Goal: Task Accomplishment & Management: Manage account settings

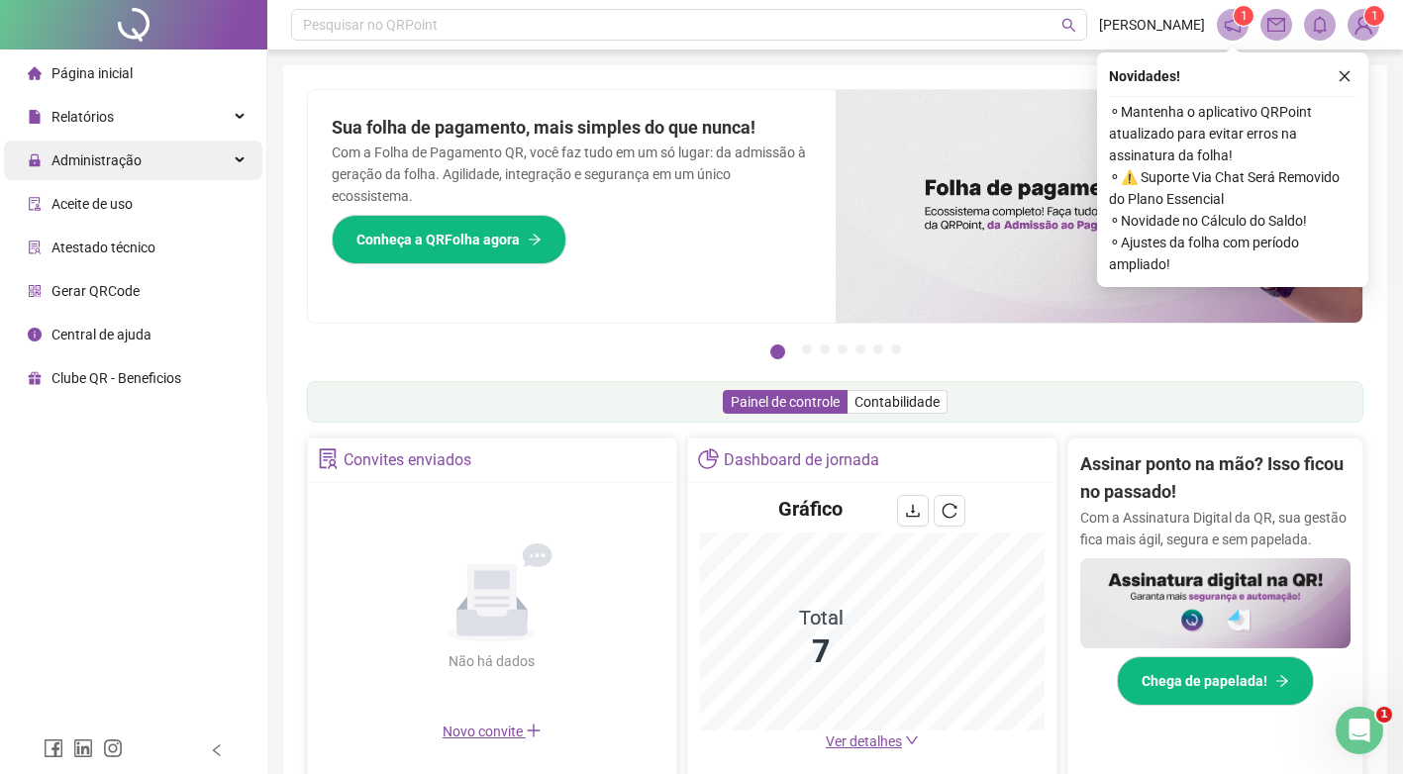
click at [117, 153] on span "Administração" at bounding box center [97, 161] width 90 height 16
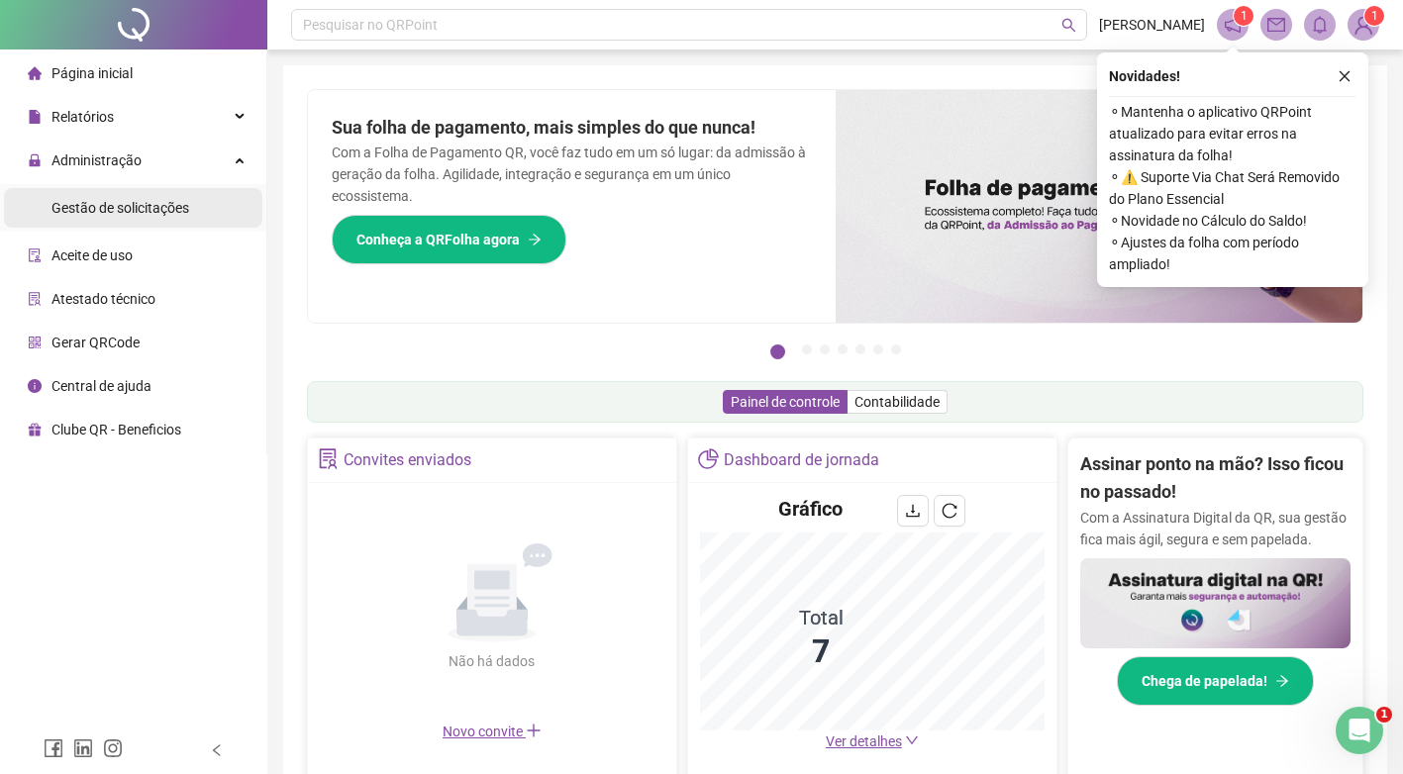
click at [136, 216] on span "Gestão de solicitações" at bounding box center [121, 208] width 138 height 16
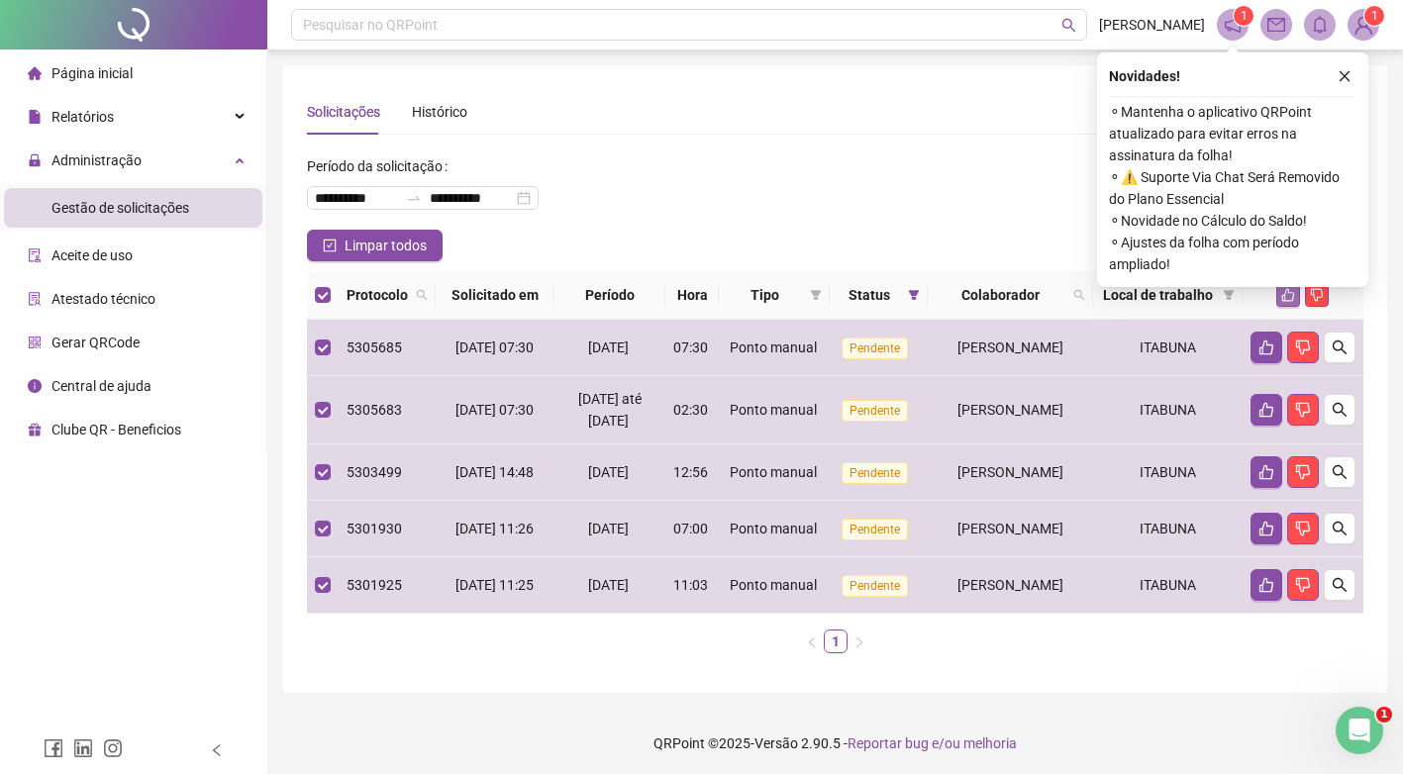
click at [1283, 302] on icon "like" at bounding box center [1289, 295] width 14 height 14
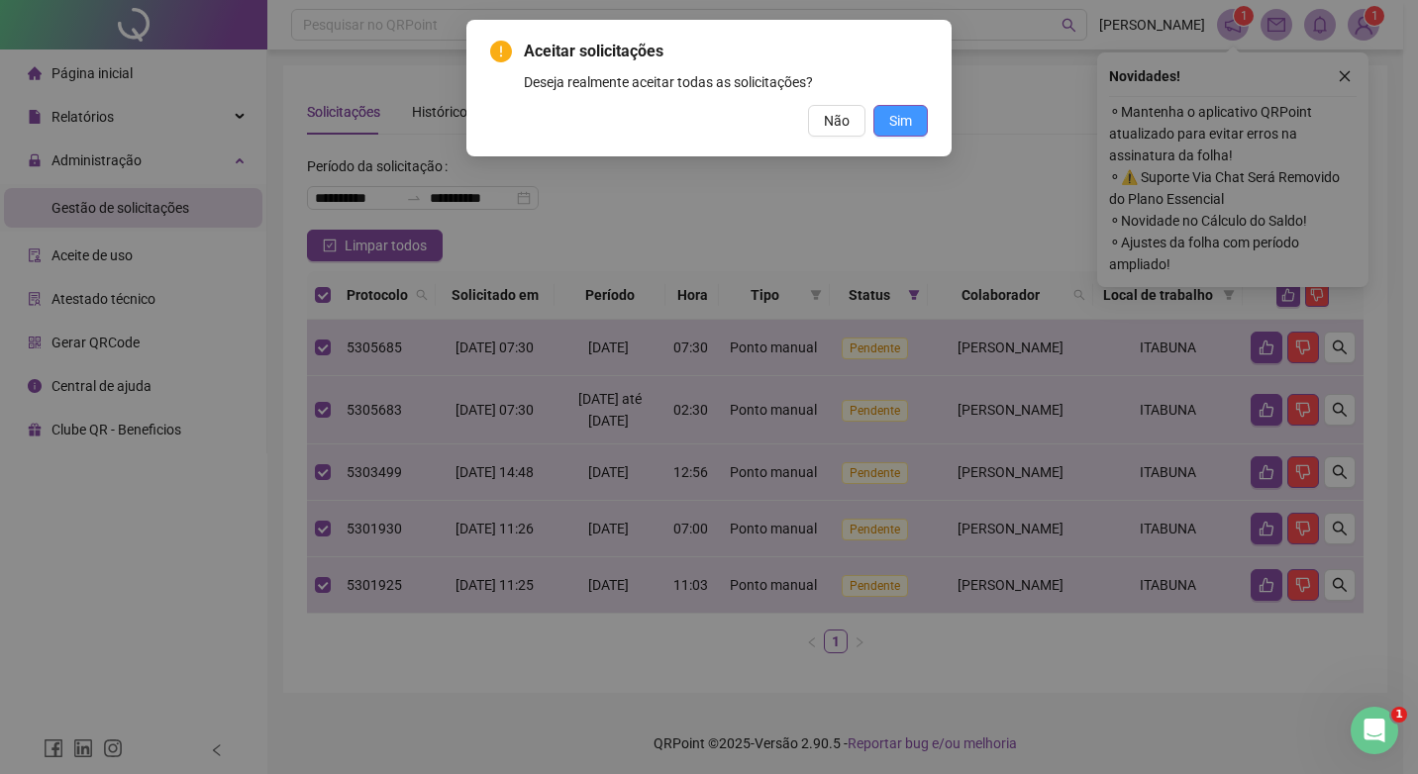
click at [896, 118] on span "Sim" at bounding box center [900, 121] width 23 height 22
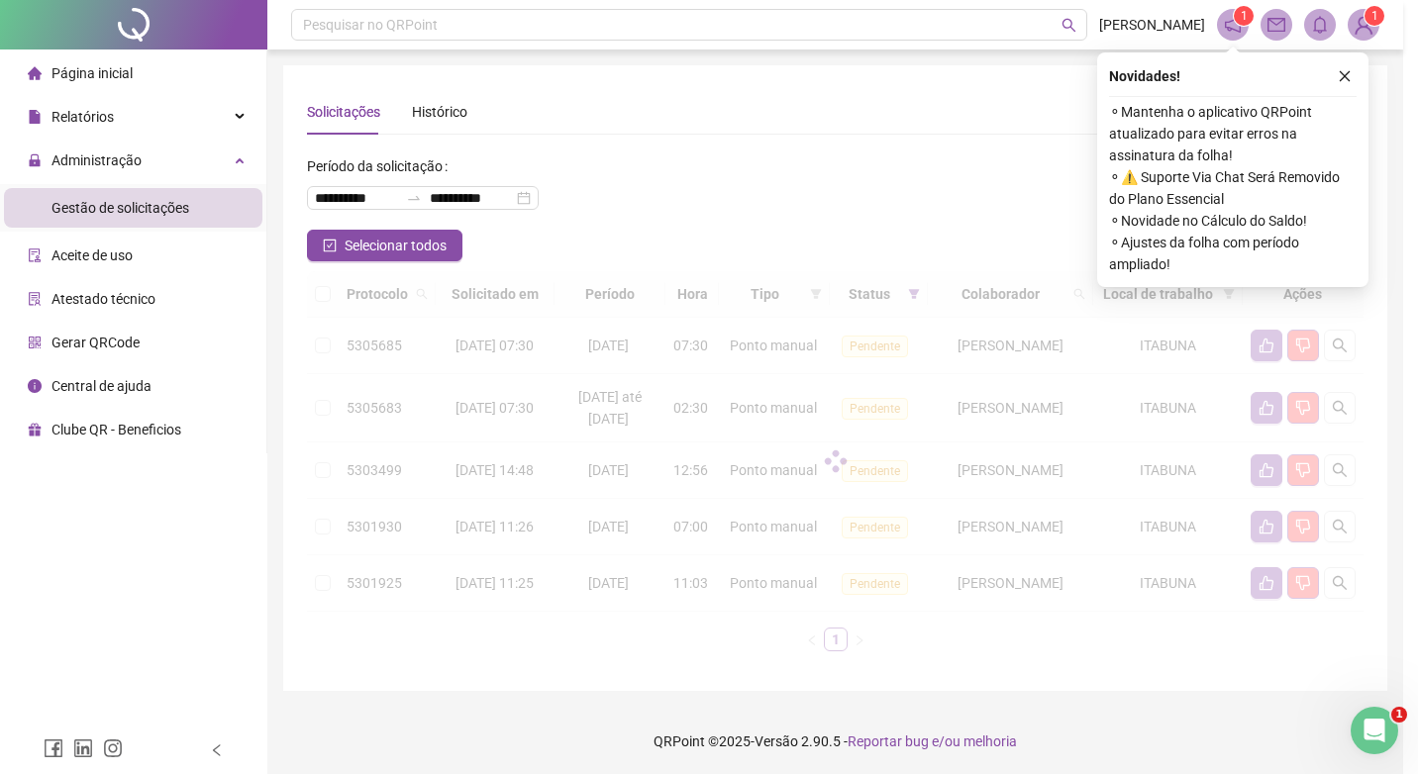
click at [104, 99] on div "Tudo ok! Todas as solicitações marcadas foram aceitas OK" at bounding box center [709, 387] width 1418 height 774
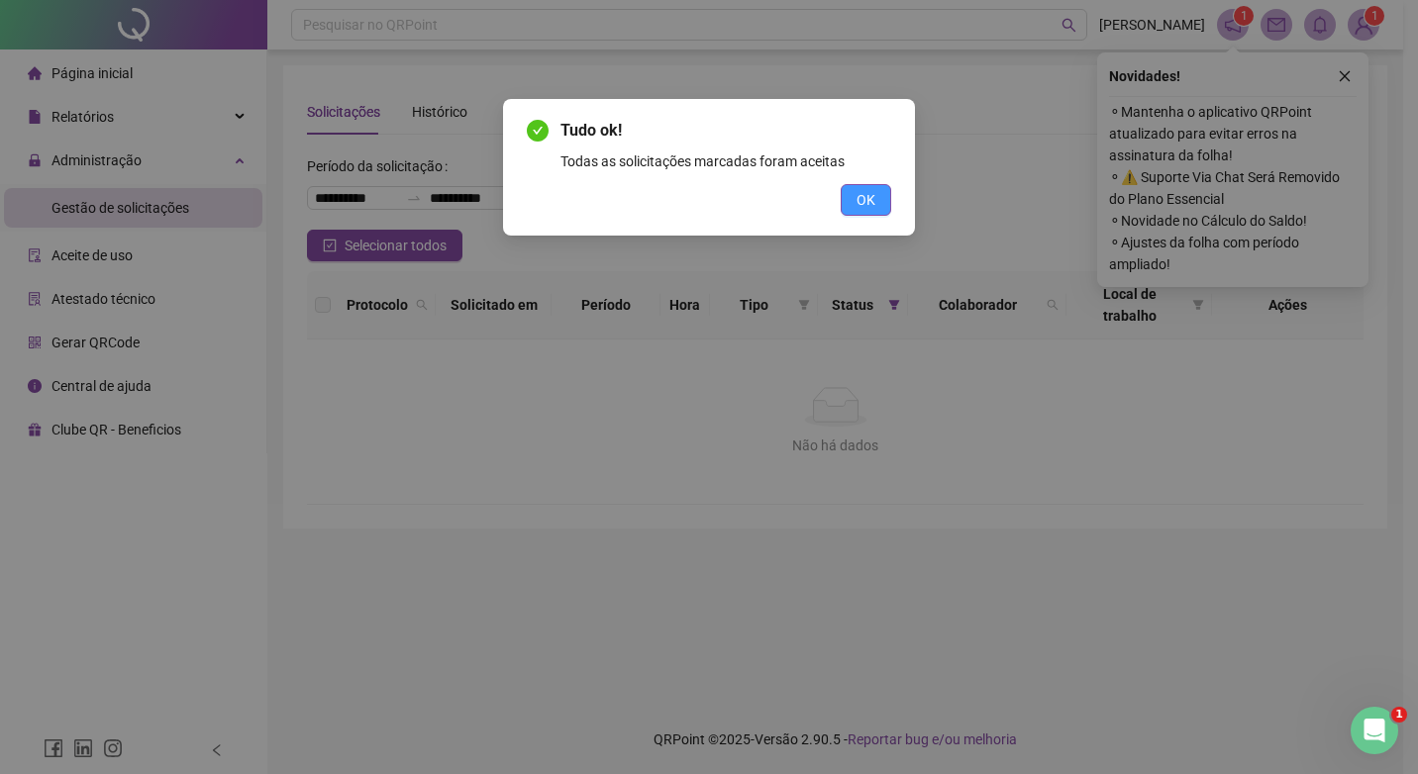
click at [877, 205] on button "OK" at bounding box center [866, 200] width 51 height 32
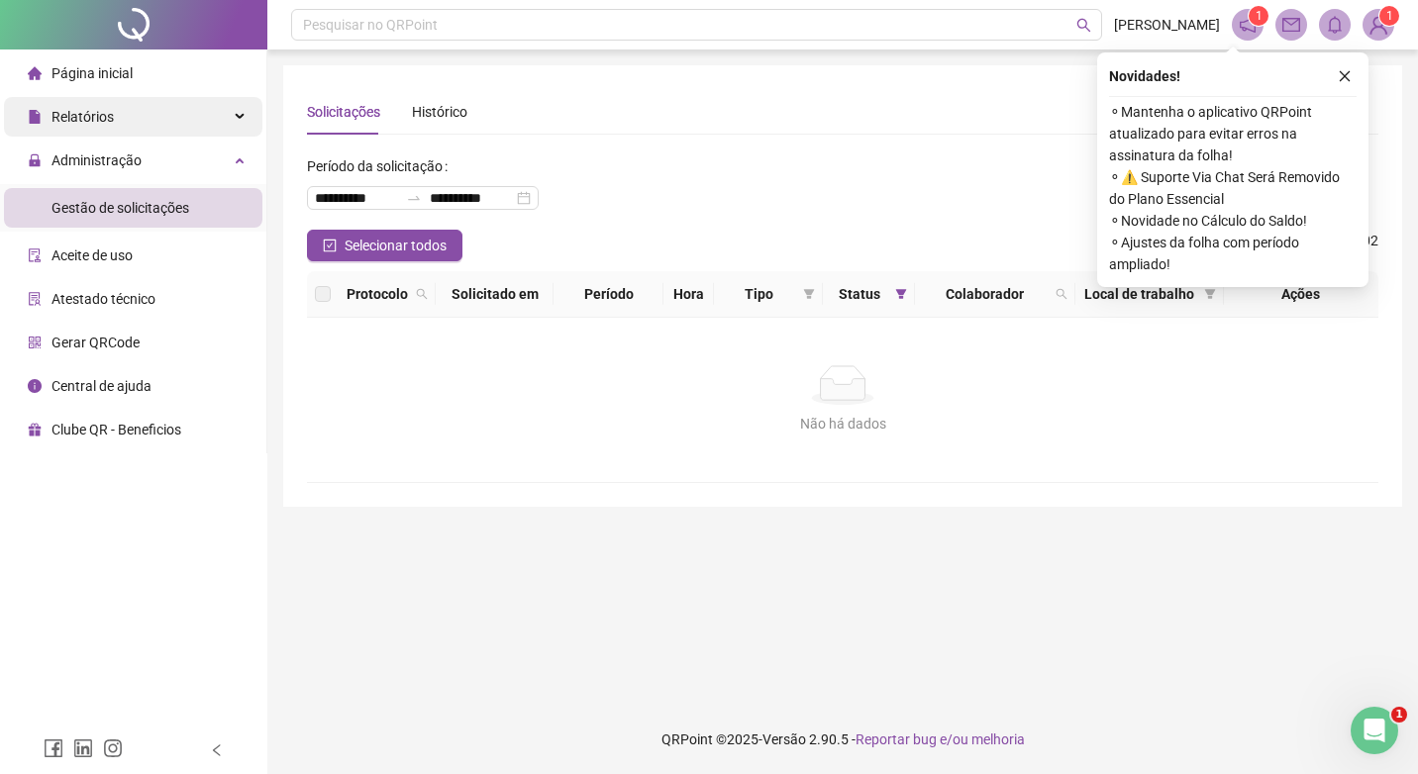
click at [129, 114] on div "Relatórios" at bounding box center [133, 117] width 258 height 40
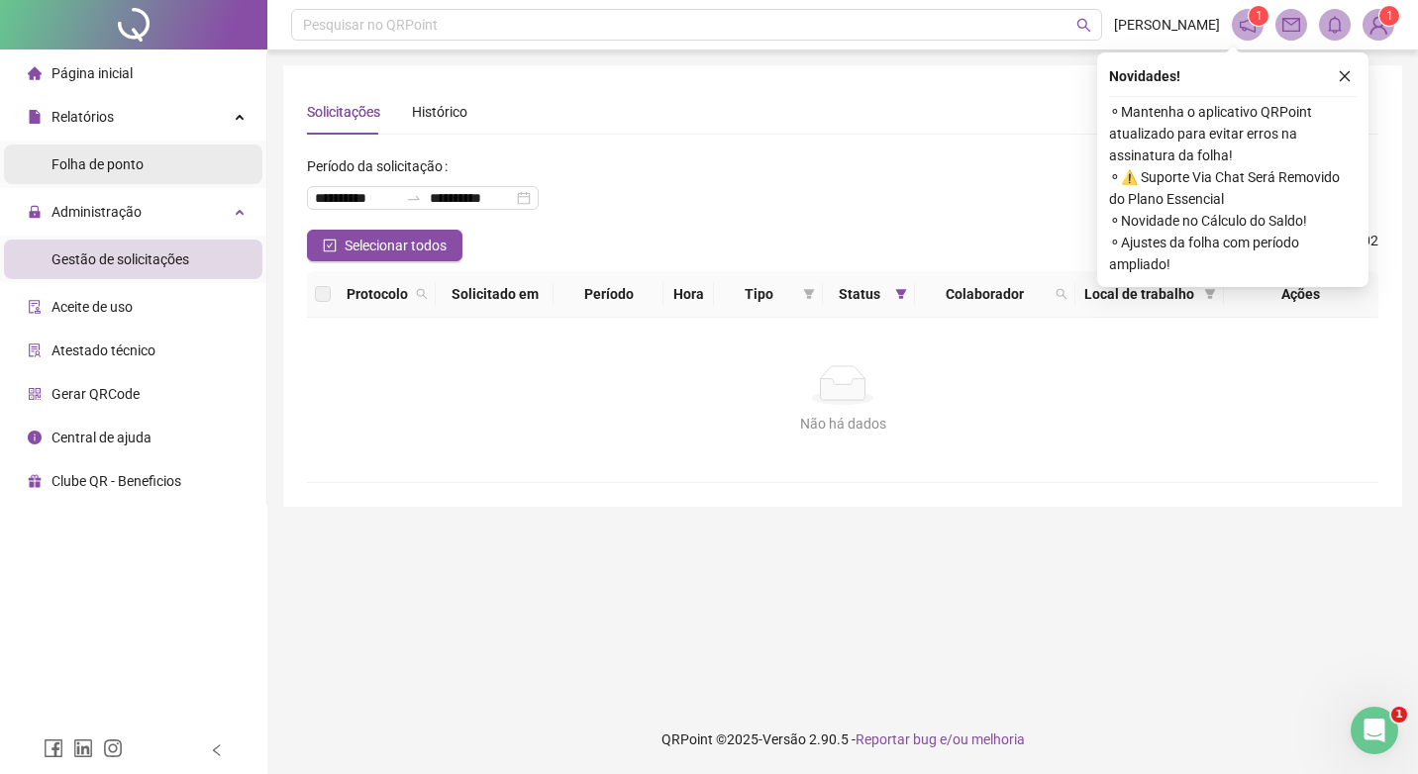
click at [147, 172] on li "Folha de ponto" at bounding box center [133, 165] width 258 height 40
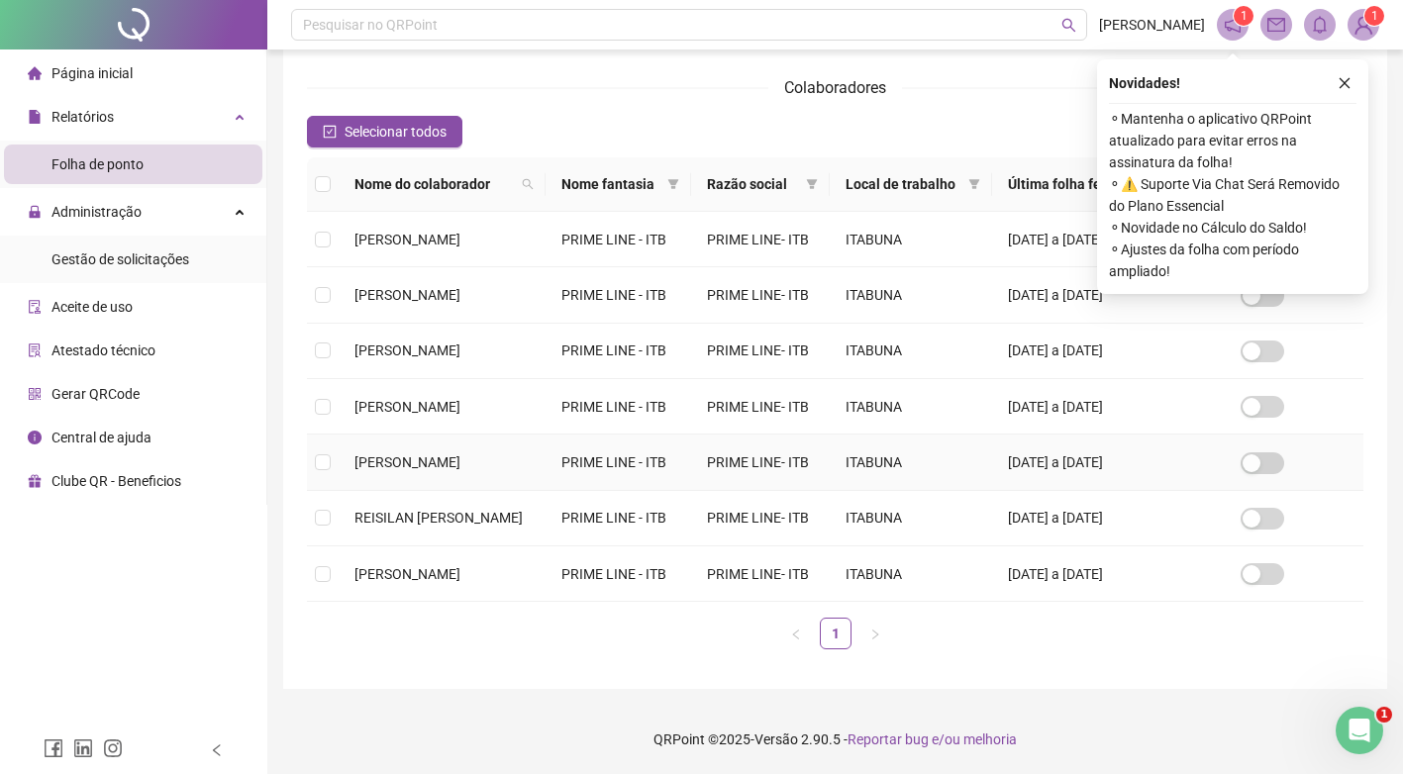
scroll to position [19, 0]
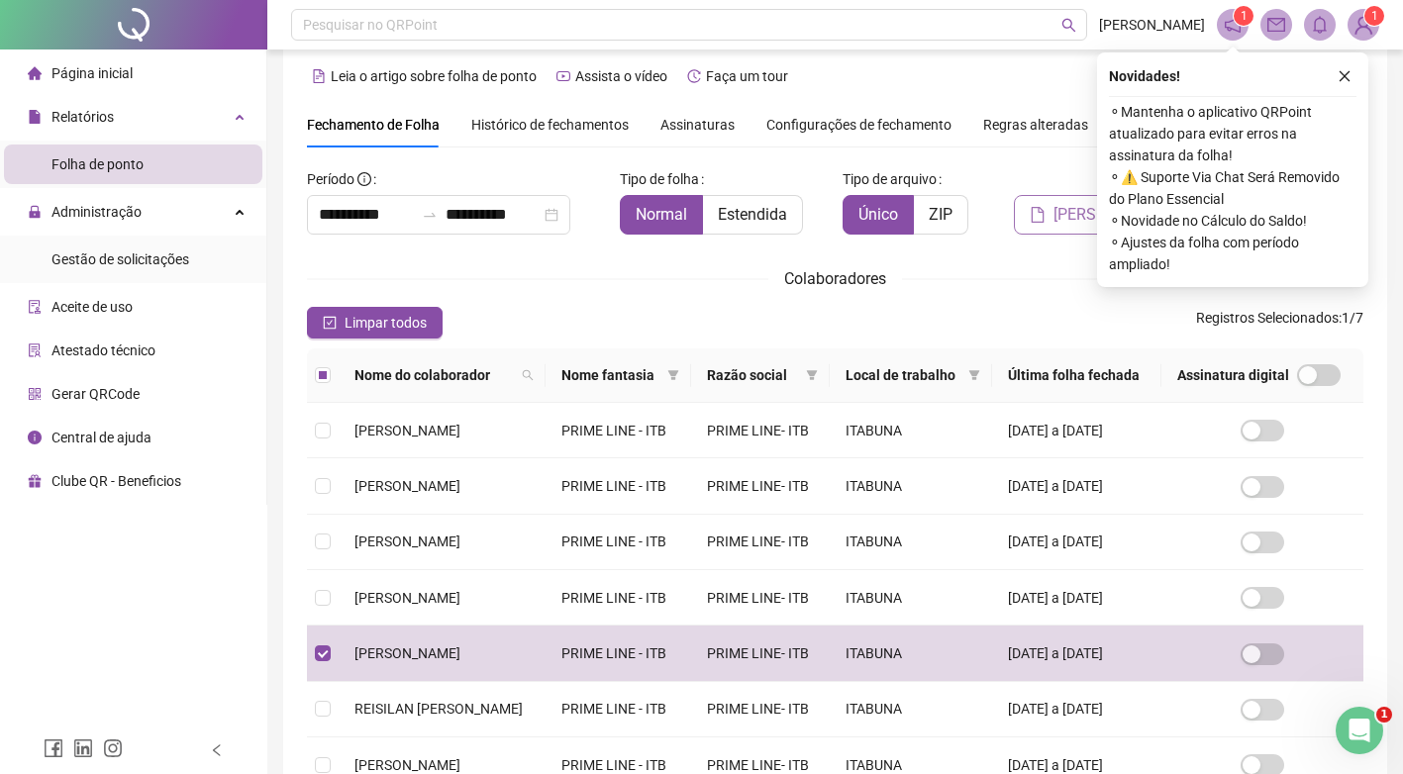
click at [1072, 195] on button "Gerar espelho" at bounding box center [1101, 215] width 174 height 40
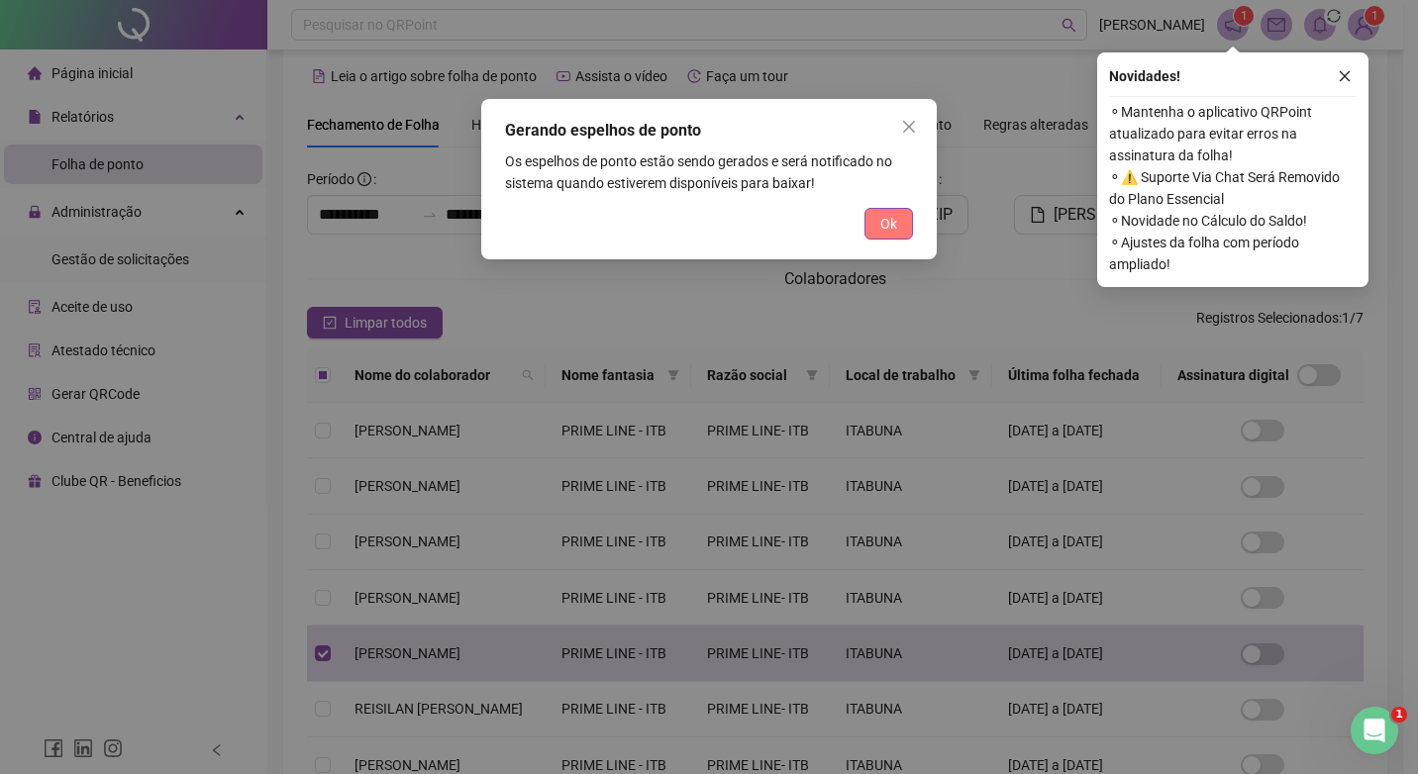
click at [886, 228] on span "Ok" at bounding box center [888, 224] width 17 height 22
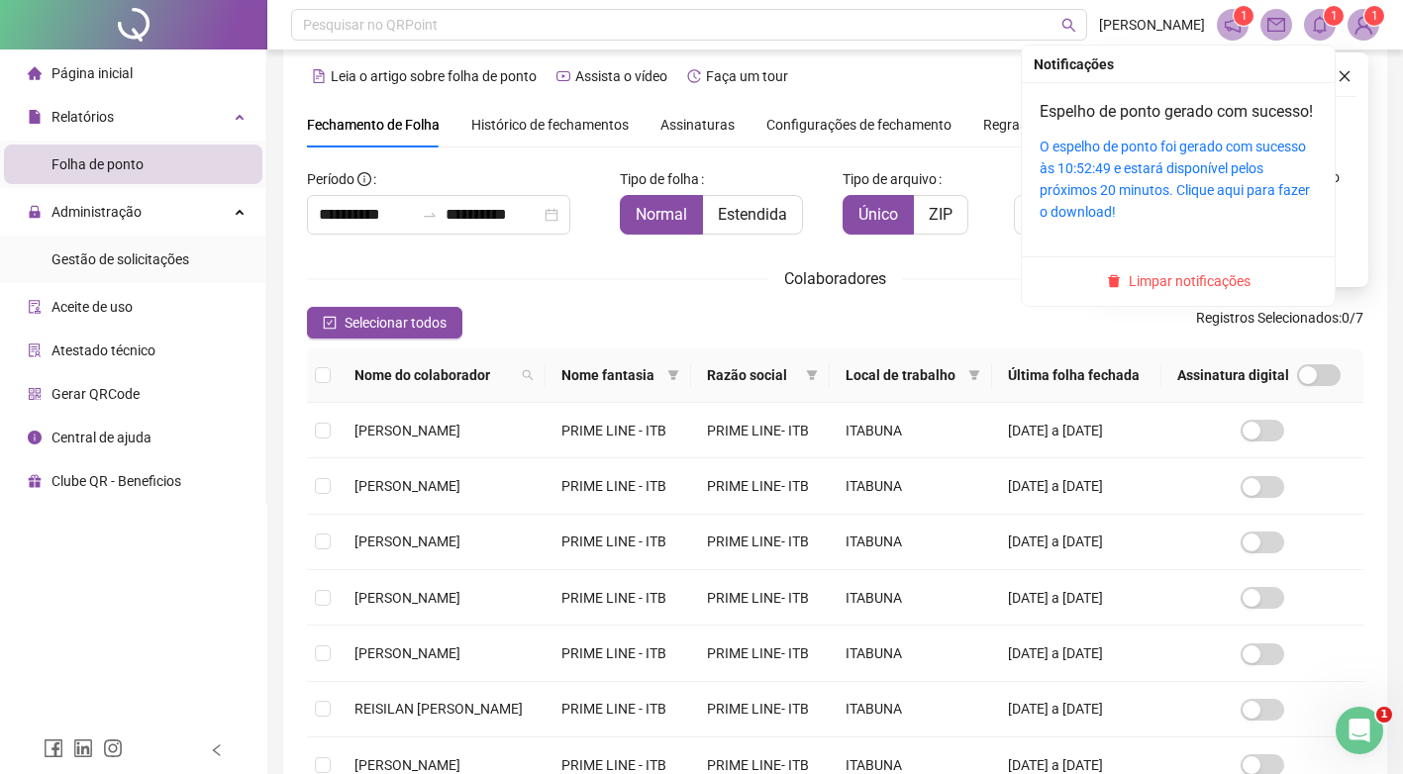
click at [1323, 25] on icon "bell" at bounding box center [1320, 25] width 18 height 18
click at [1152, 191] on link "O espelho de ponto foi gerado com sucesso às 10:52:49 e estará disponível pelos…" at bounding box center [1175, 179] width 270 height 81
click at [1091, 185] on link "O espelho de ponto foi gerado com sucesso às 10:52:49 e estará disponível pelos…" at bounding box center [1175, 179] width 270 height 81
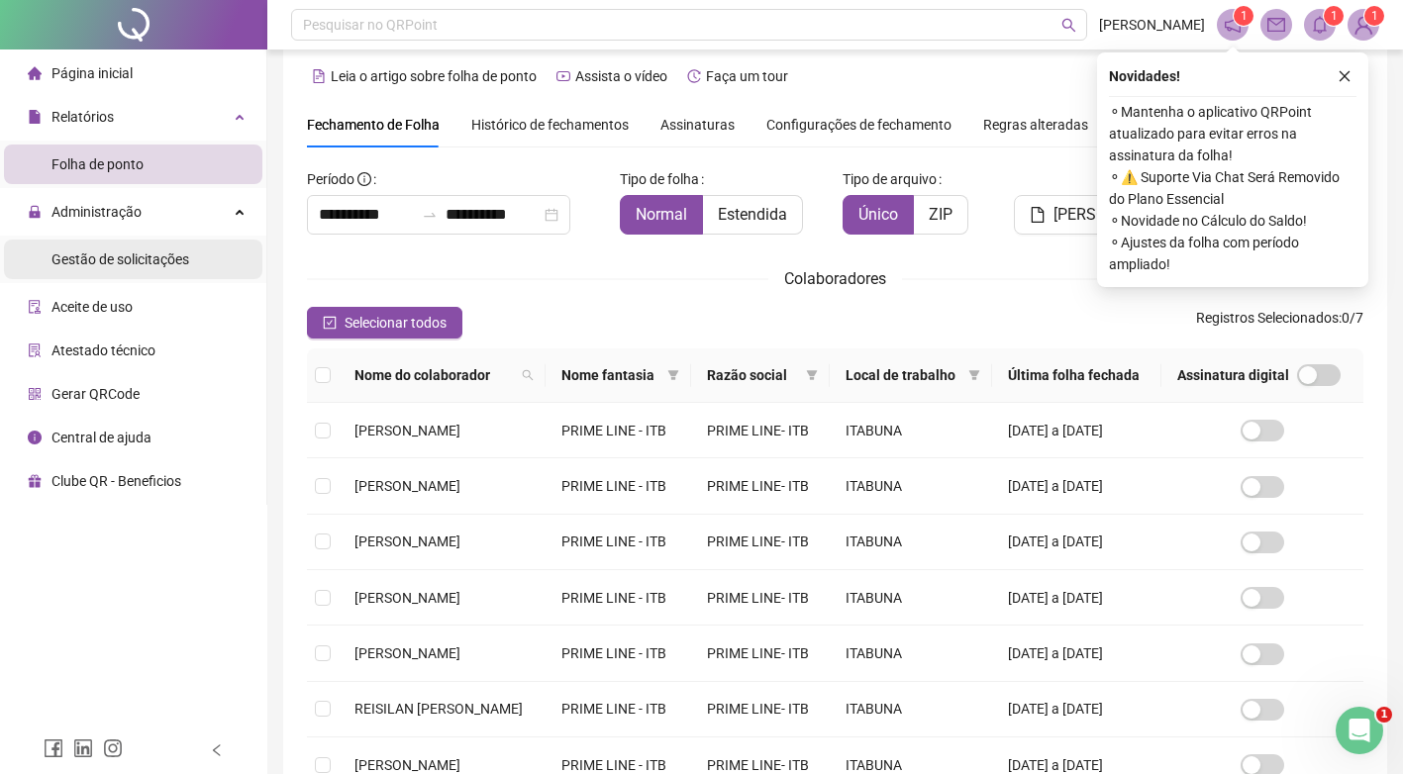
click at [111, 260] on span "Gestão de solicitações" at bounding box center [121, 260] width 138 height 16
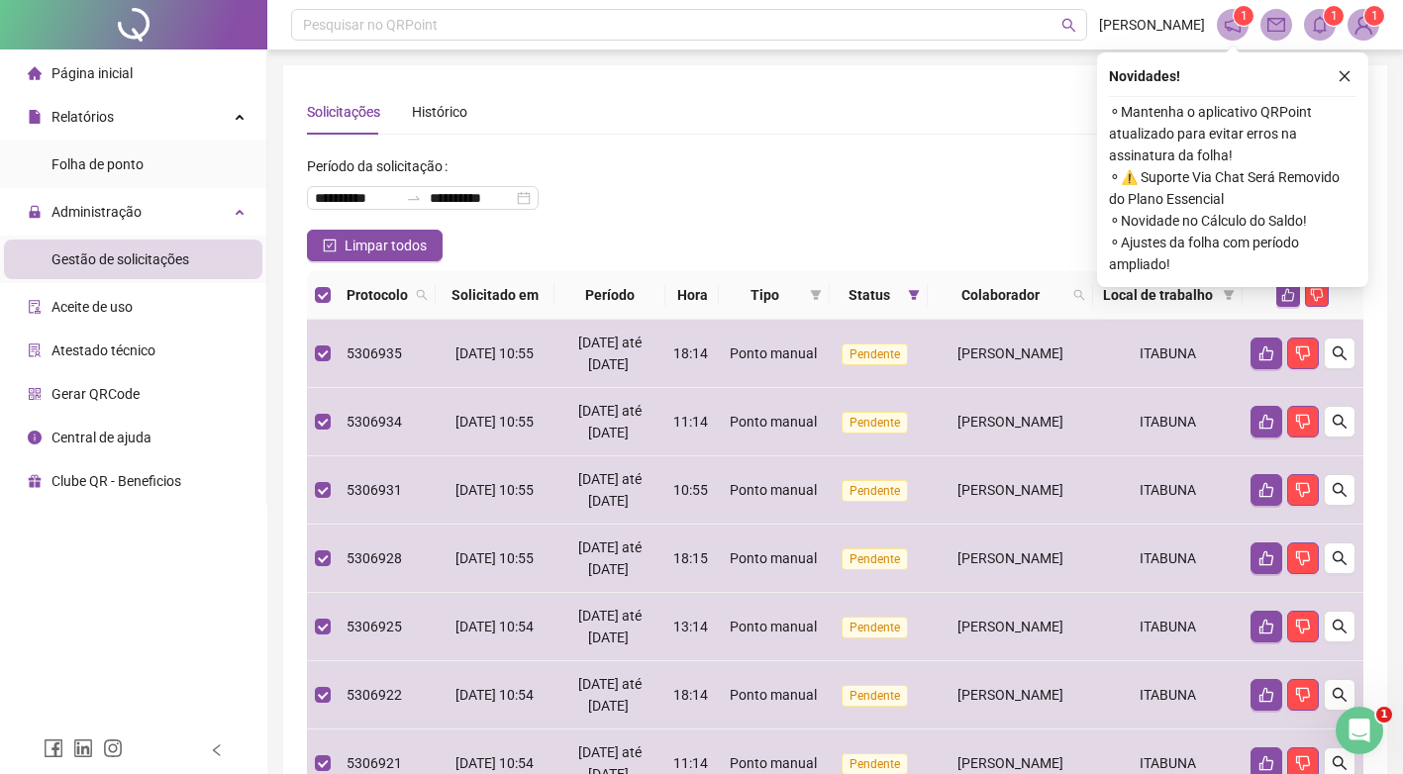
click at [1301, 298] on div at bounding box center [1303, 295] width 105 height 24
click at [1293, 302] on icon "like" at bounding box center [1289, 295] width 14 height 14
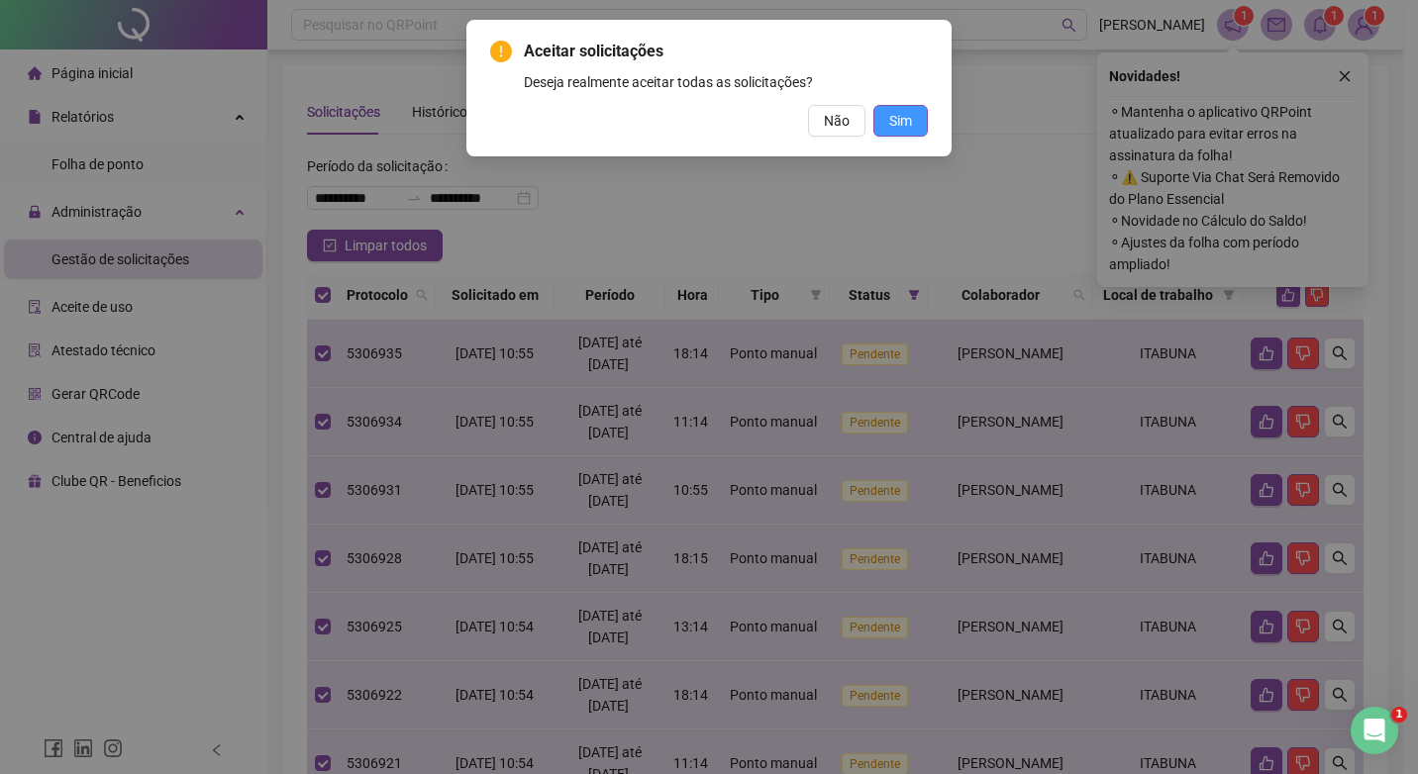
click at [911, 122] on span "Sim" at bounding box center [900, 121] width 23 height 22
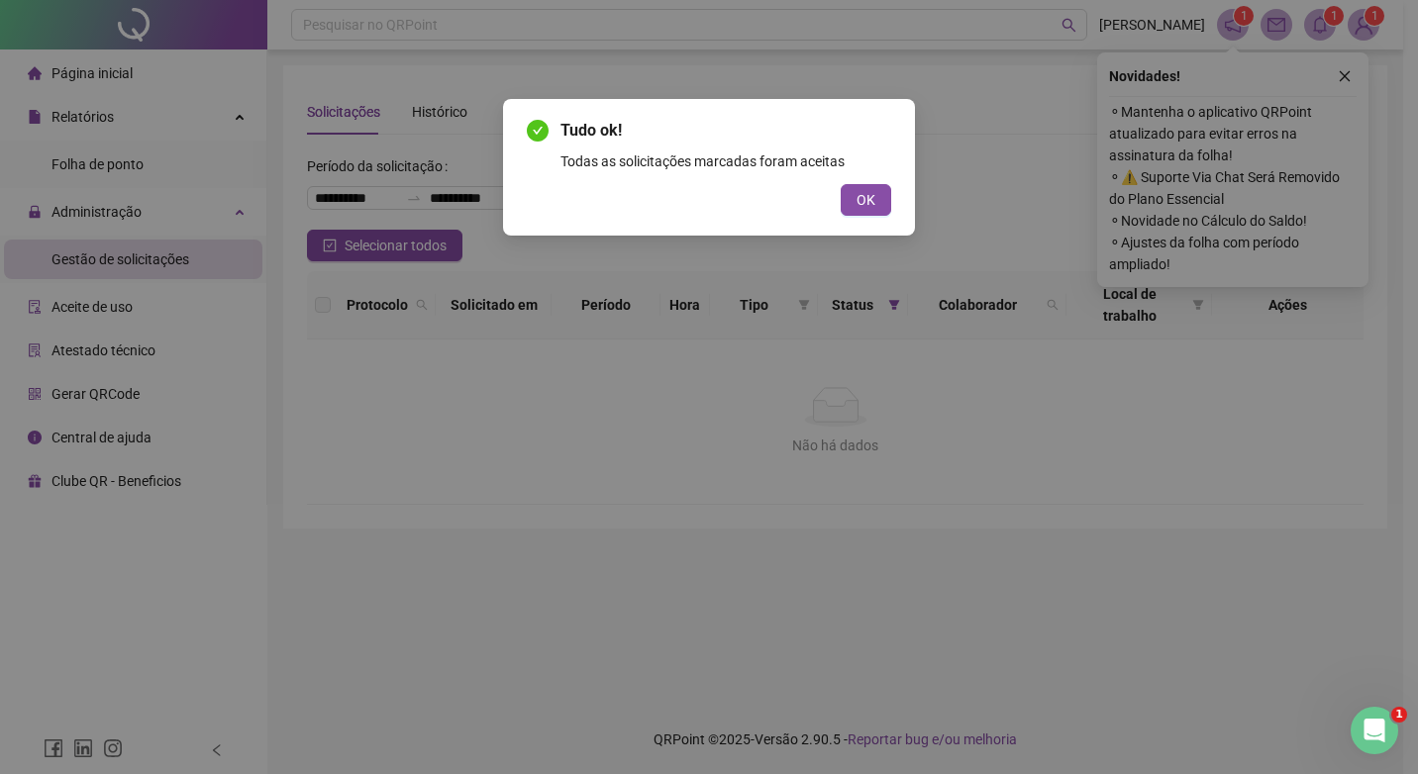
click at [905, 201] on div "Tudo ok! Todas as solicitações marcadas foram aceitas OK" at bounding box center [709, 167] width 412 height 137
click at [889, 202] on button "OK" at bounding box center [866, 200] width 51 height 32
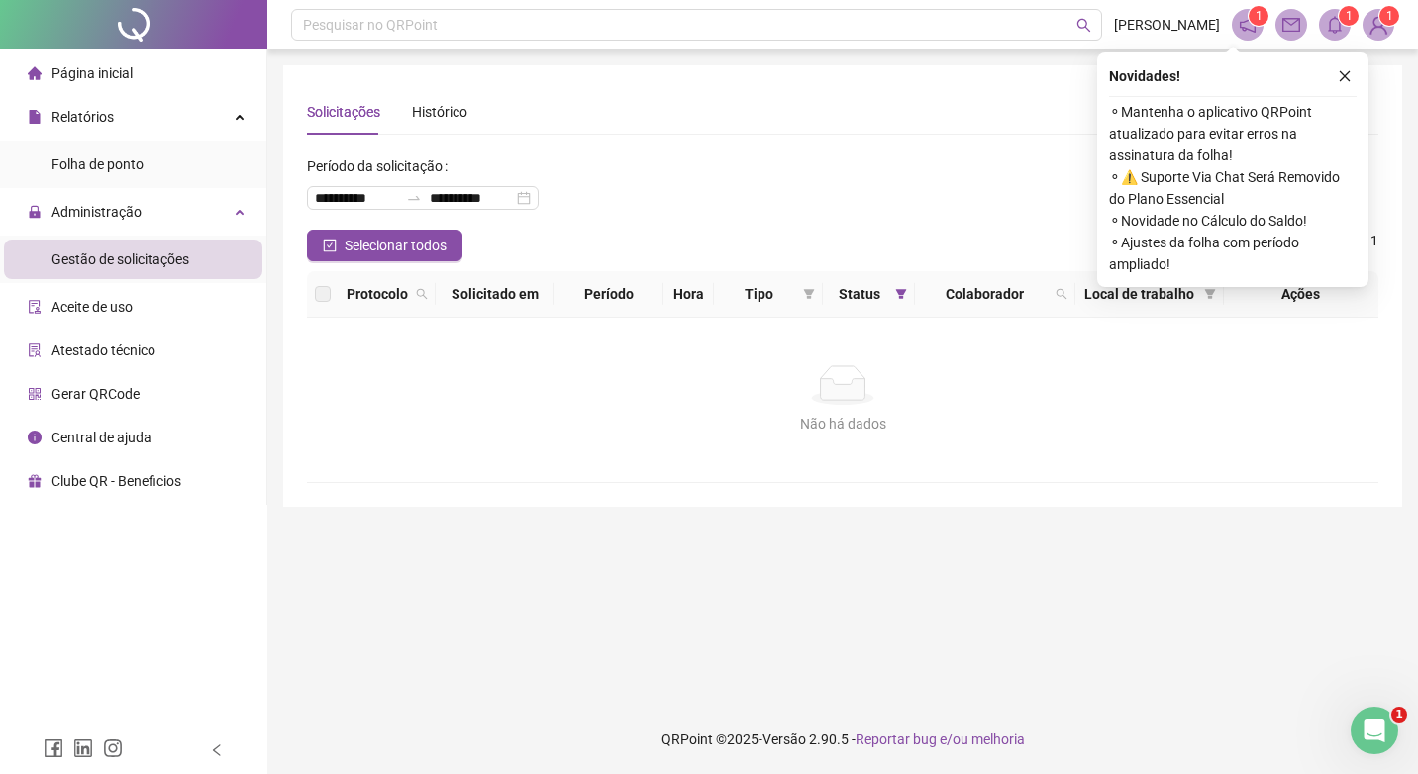
click at [155, 265] on span "Gestão de solicitações" at bounding box center [121, 260] width 138 height 16
click at [115, 99] on div "Relatórios" at bounding box center [133, 117] width 258 height 40
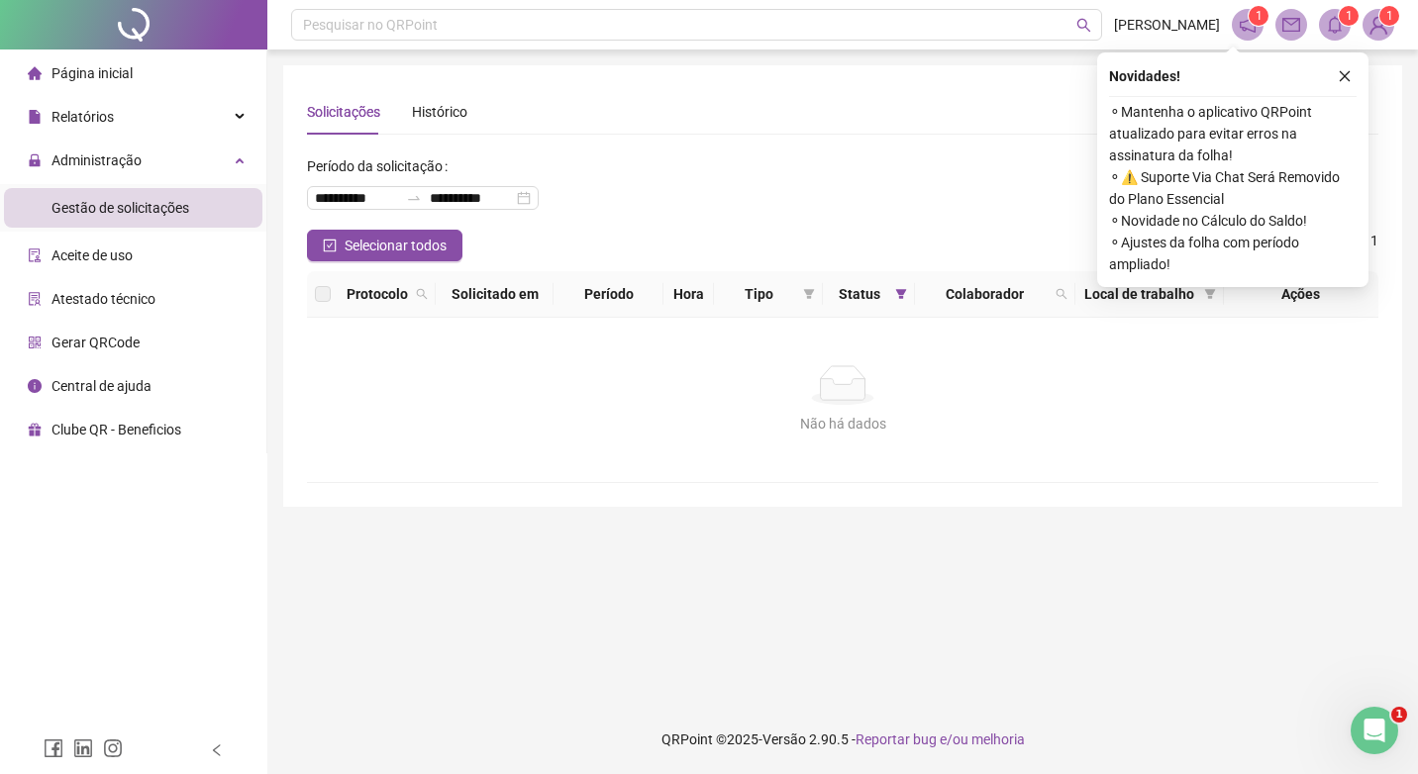
click at [90, 80] on span "Página inicial" at bounding box center [92, 73] width 81 height 16
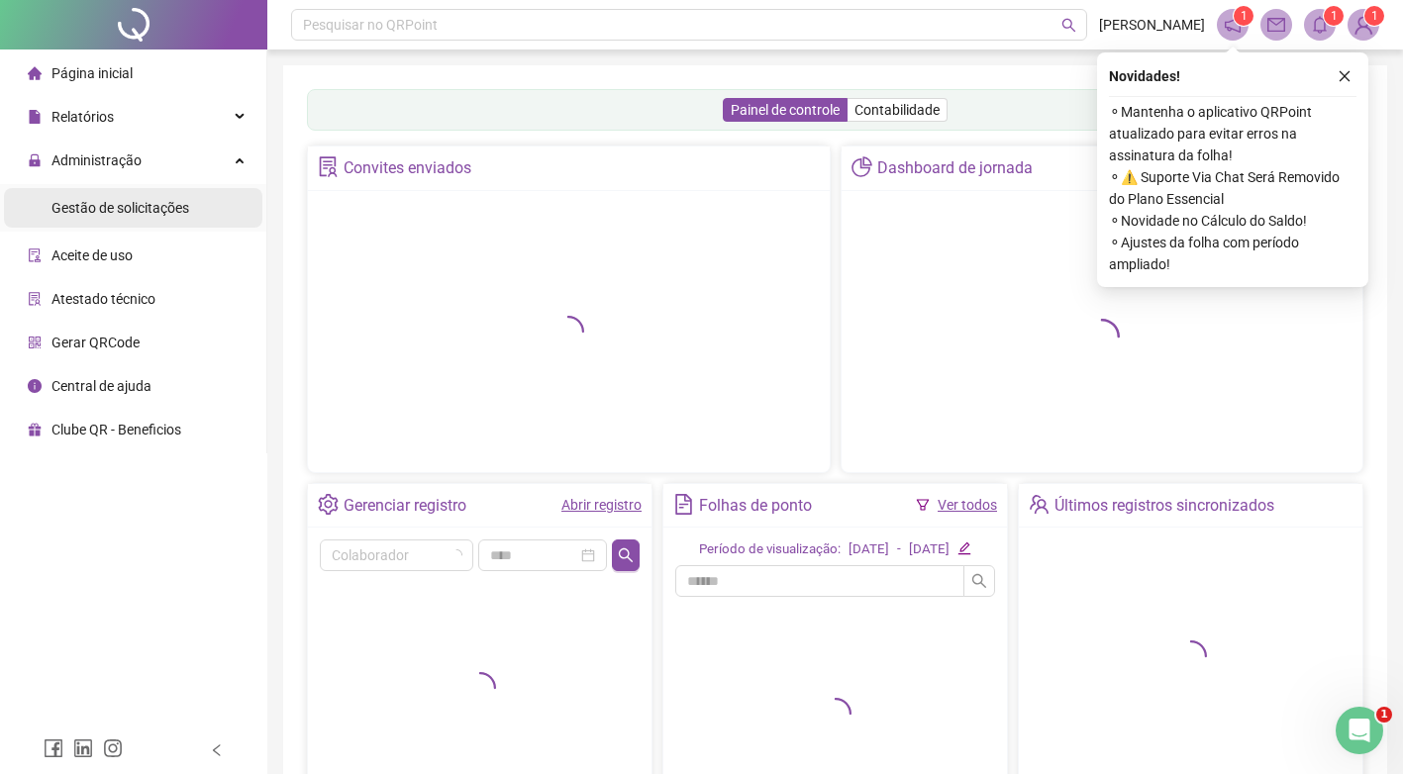
click at [94, 205] on span "Gestão de solicitações" at bounding box center [121, 208] width 138 height 16
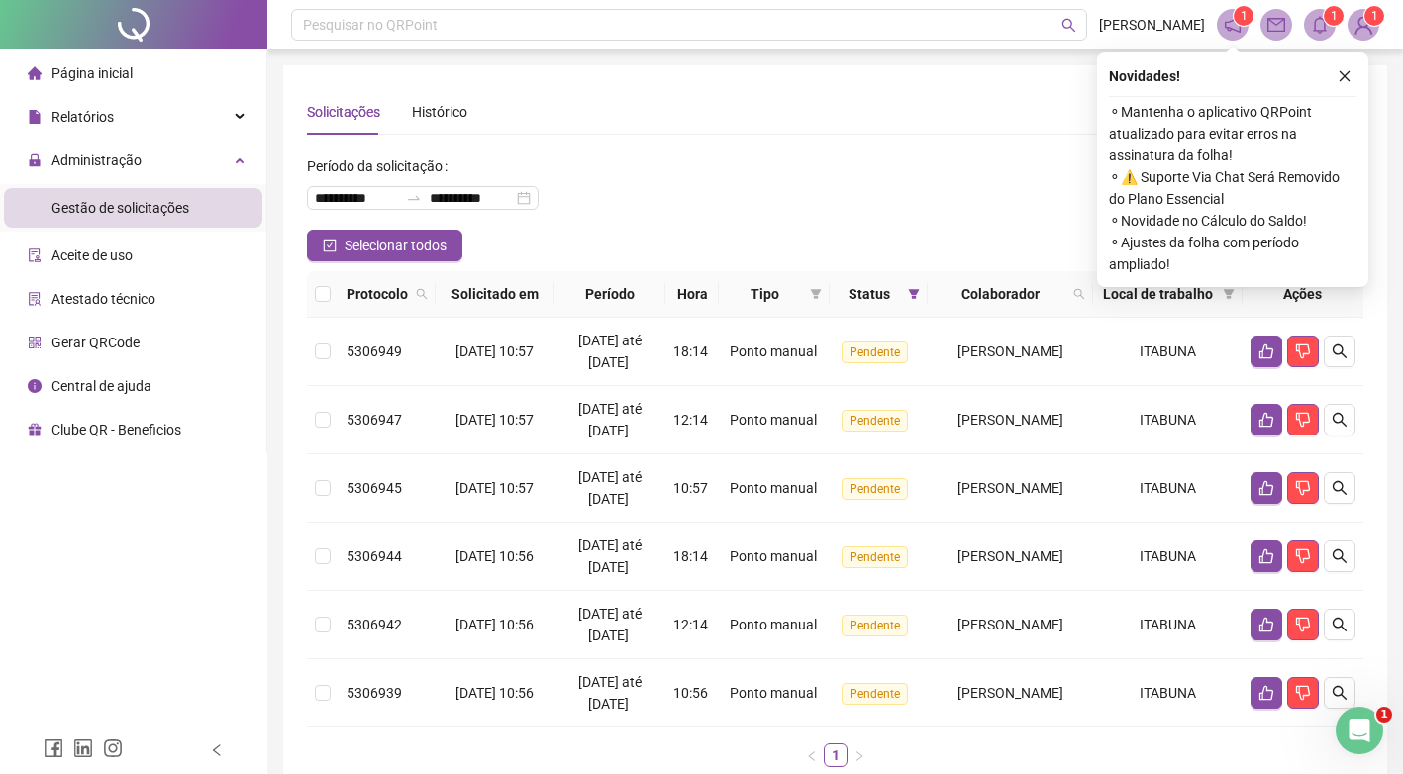
click at [314, 307] on th at bounding box center [323, 294] width 32 height 47
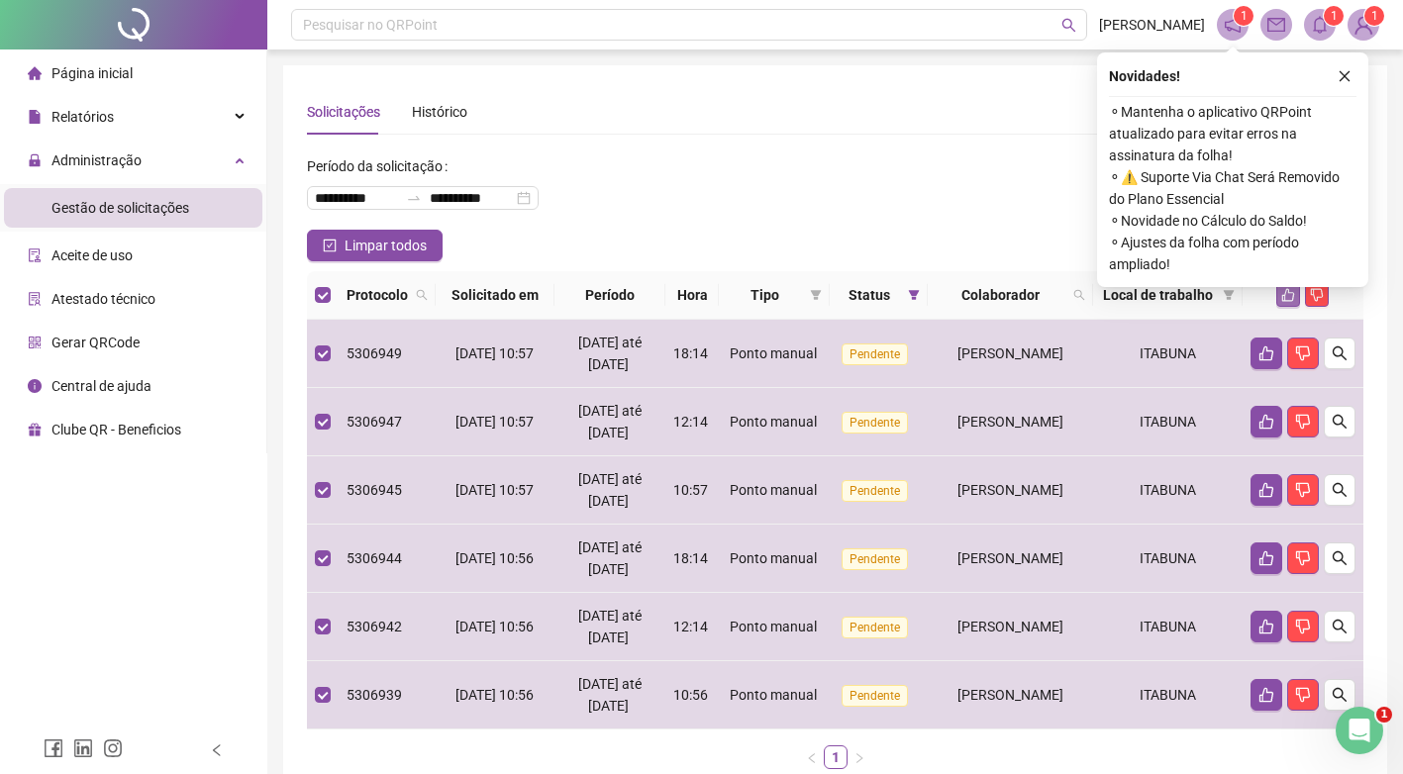
click at [1287, 302] on icon "like" at bounding box center [1289, 295] width 14 height 14
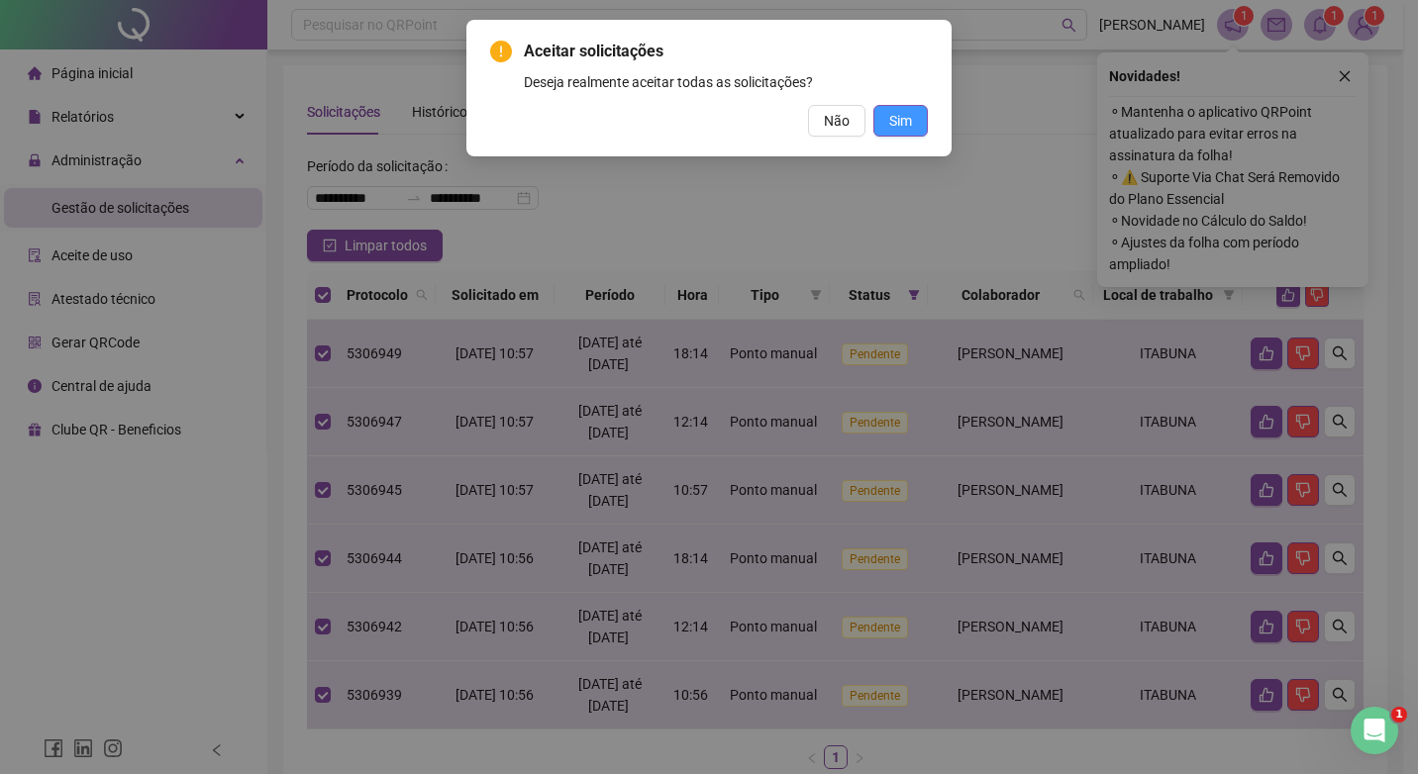
click at [902, 116] on span "Sim" at bounding box center [900, 121] width 23 height 22
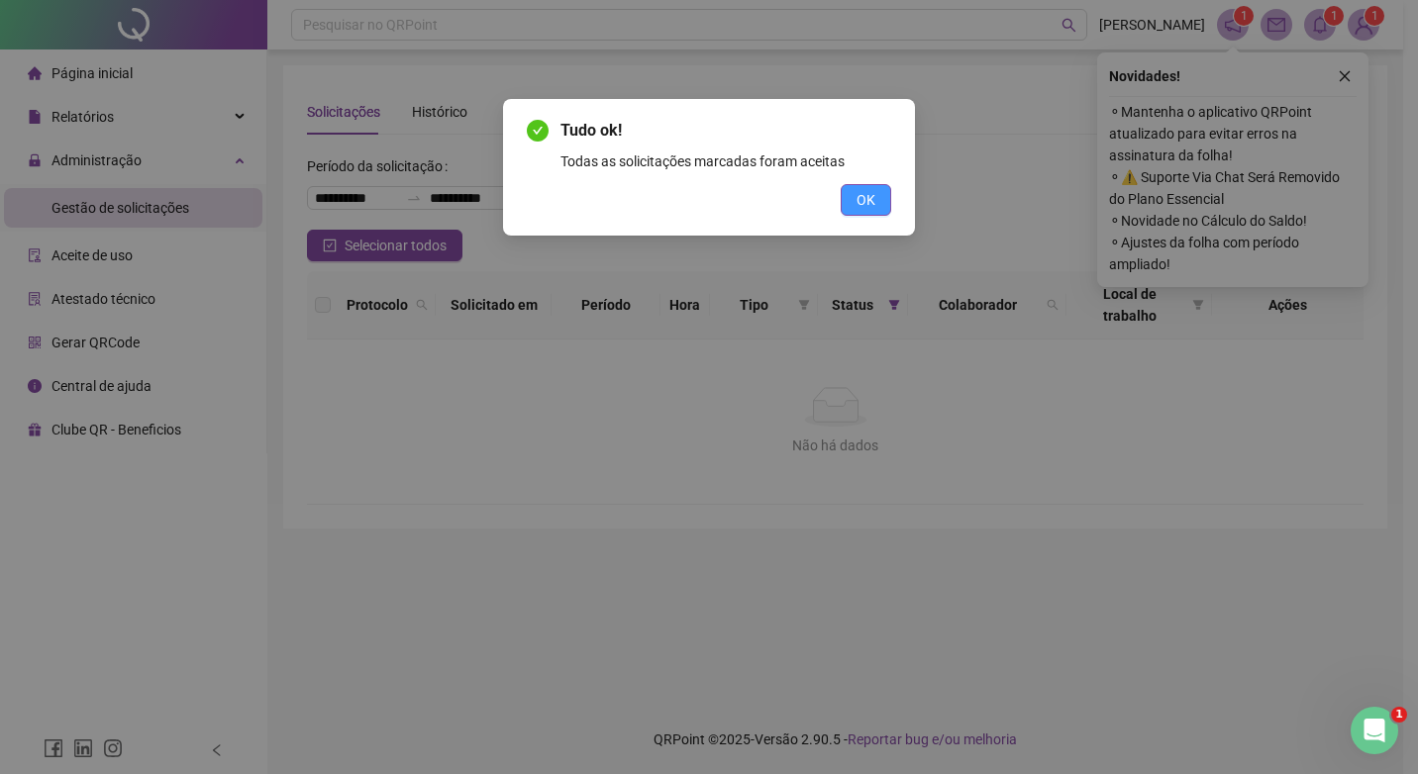
click at [879, 199] on button "OK" at bounding box center [866, 200] width 51 height 32
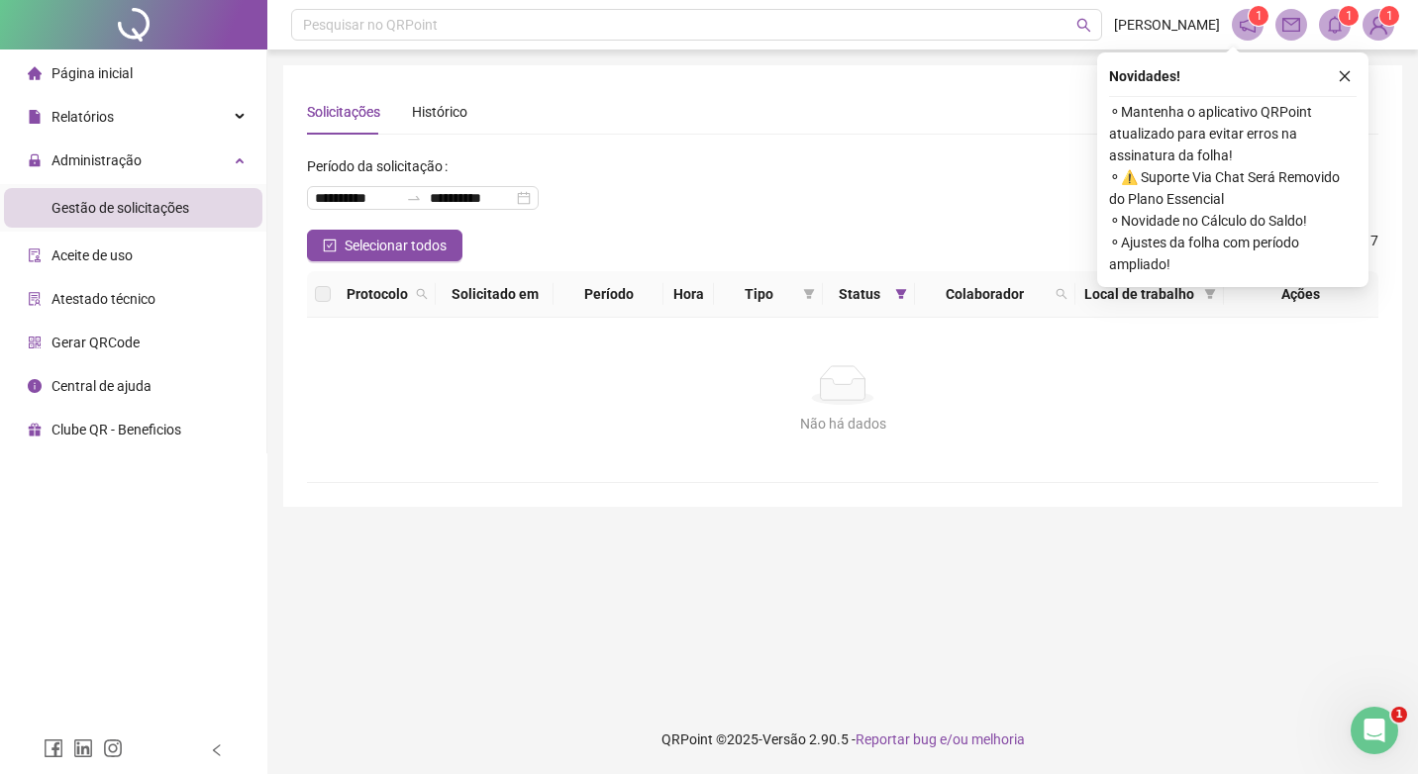
click at [125, 84] on div "Página inicial" at bounding box center [80, 73] width 105 height 40
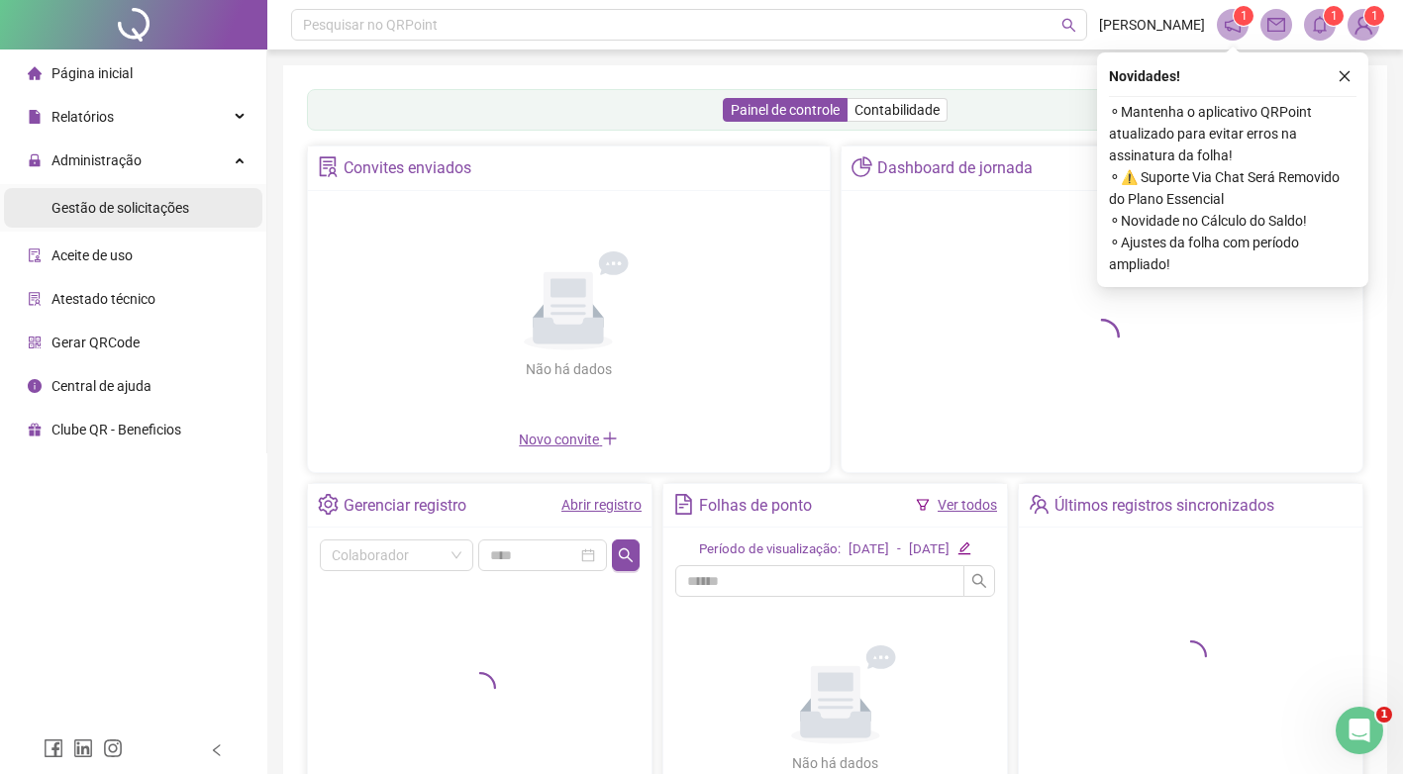
click at [109, 203] on span "Gestão de solicitações" at bounding box center [121, 208] width 138 height 16
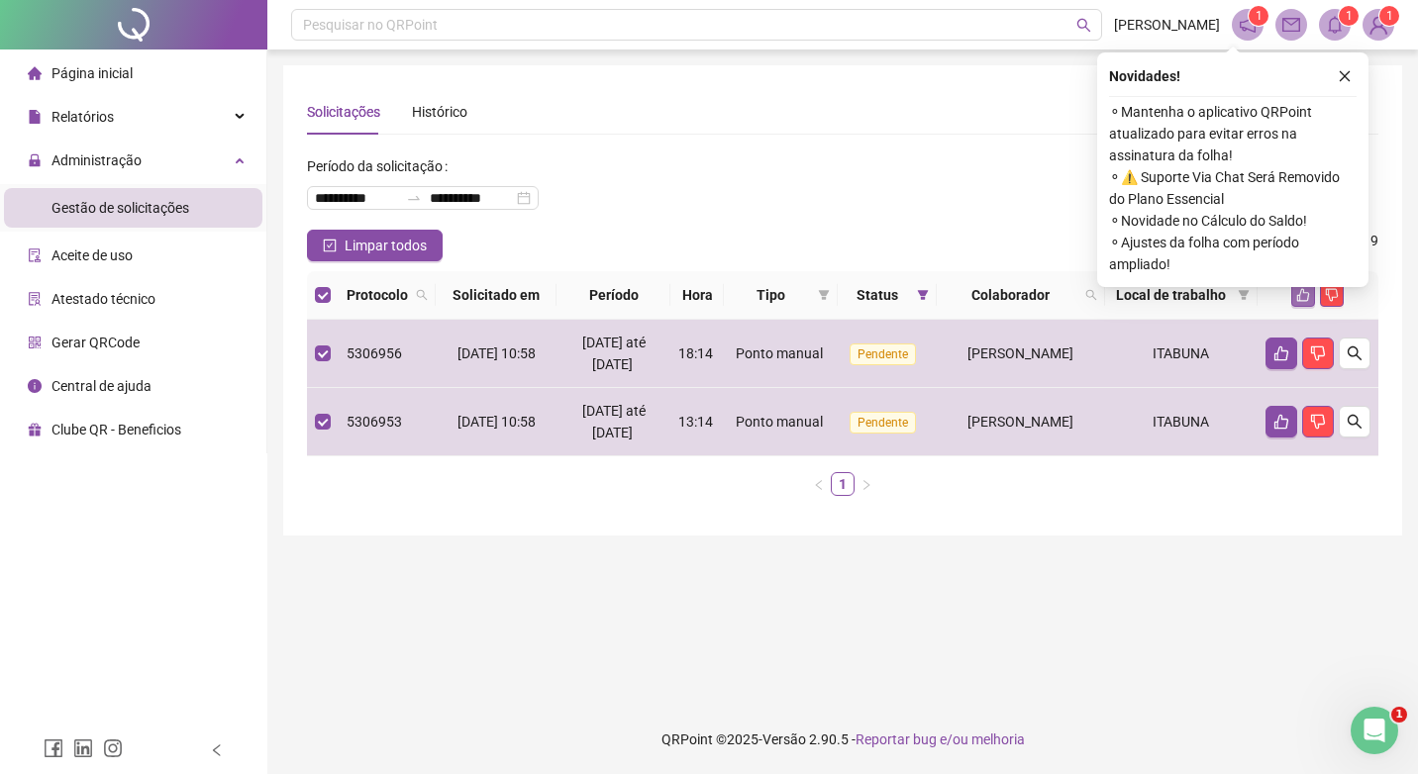
click at [1295, 304] on button "button" at bounding box center [1303, 295] width 24 height 24
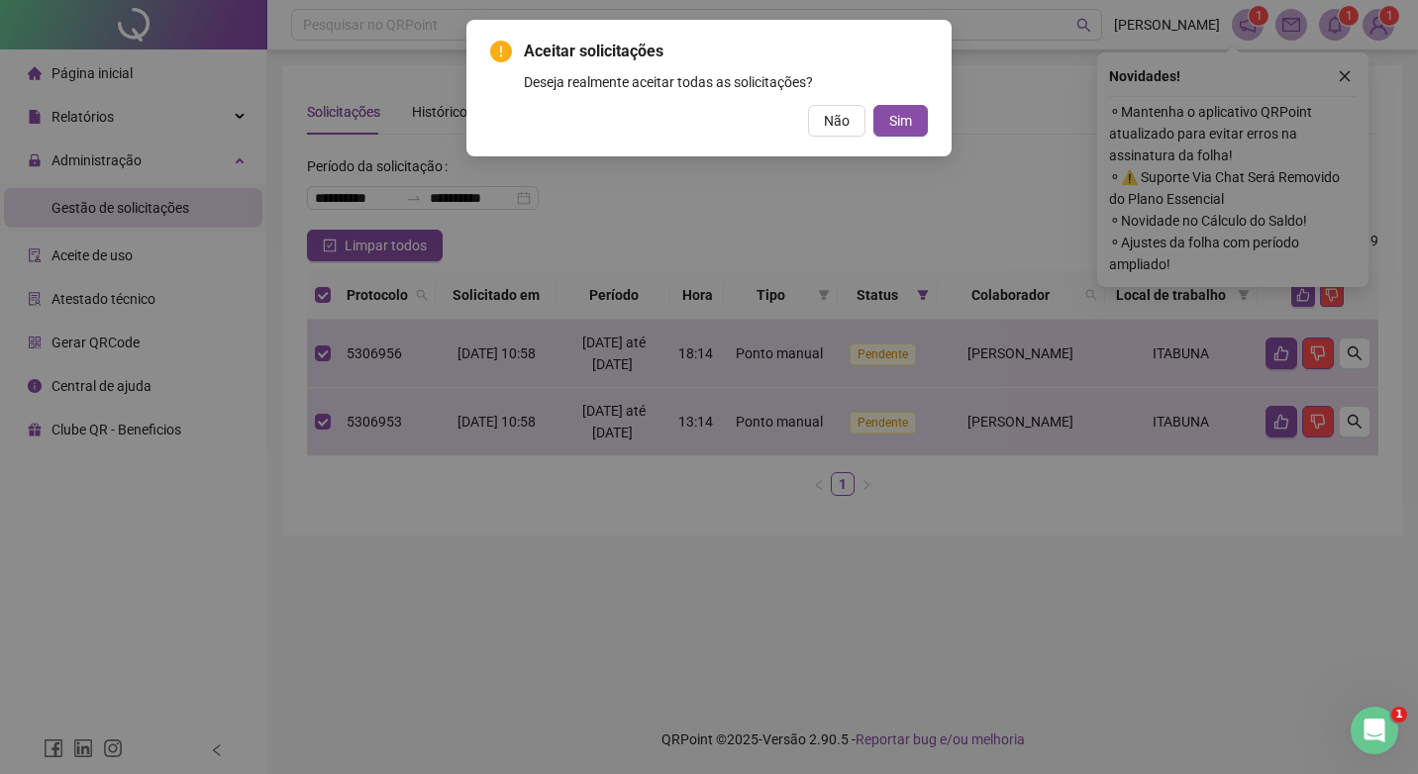
click at [928, 126] on div "Aceitar solicitações Deseja realmente aceitar todas as solicitações? Não Sim" at bounding box center [708, 88] width 485 height 137
click at [906, 121] on span "Sim" at bounding box center [900, 121] width 23 height 22
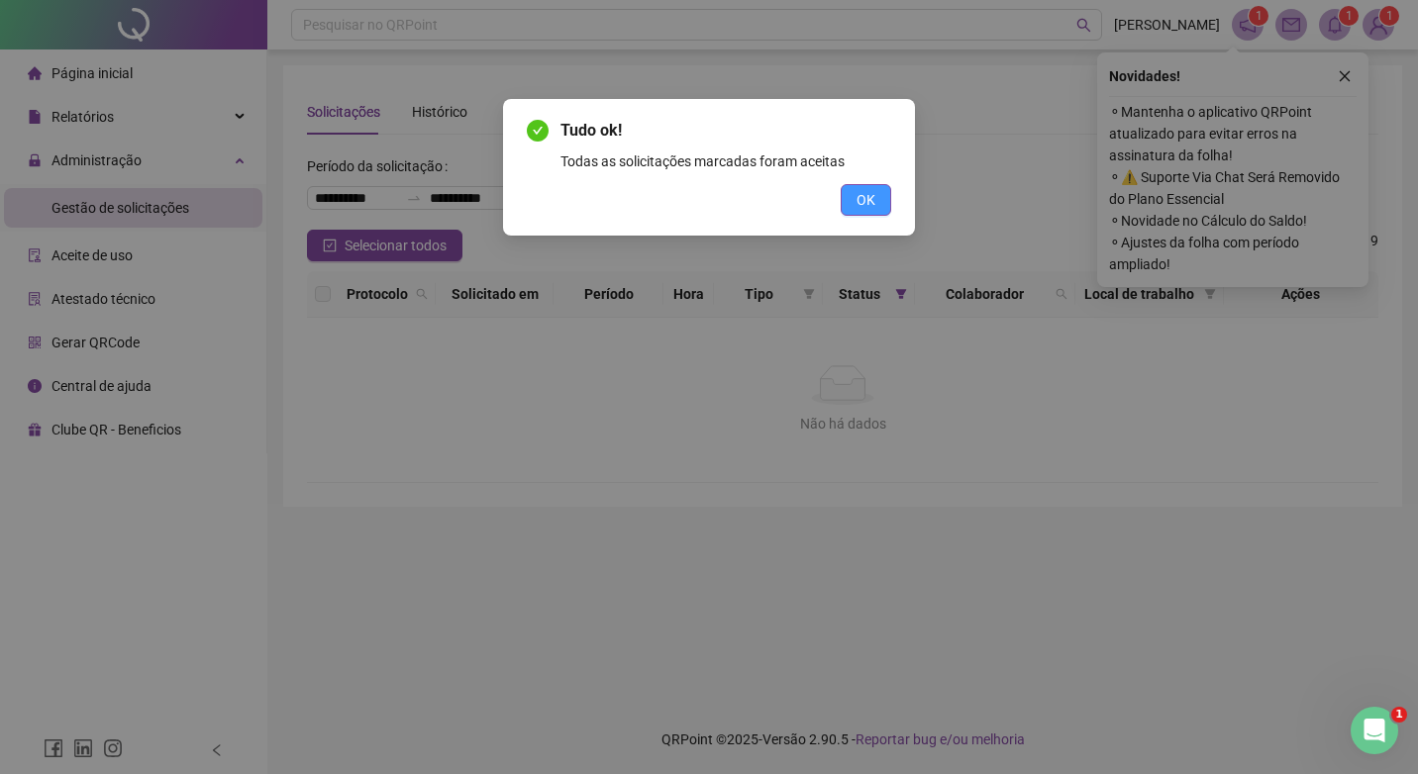
click at [861, 207] on span "OK" at bounding box center [866, 200] width 19 height 22
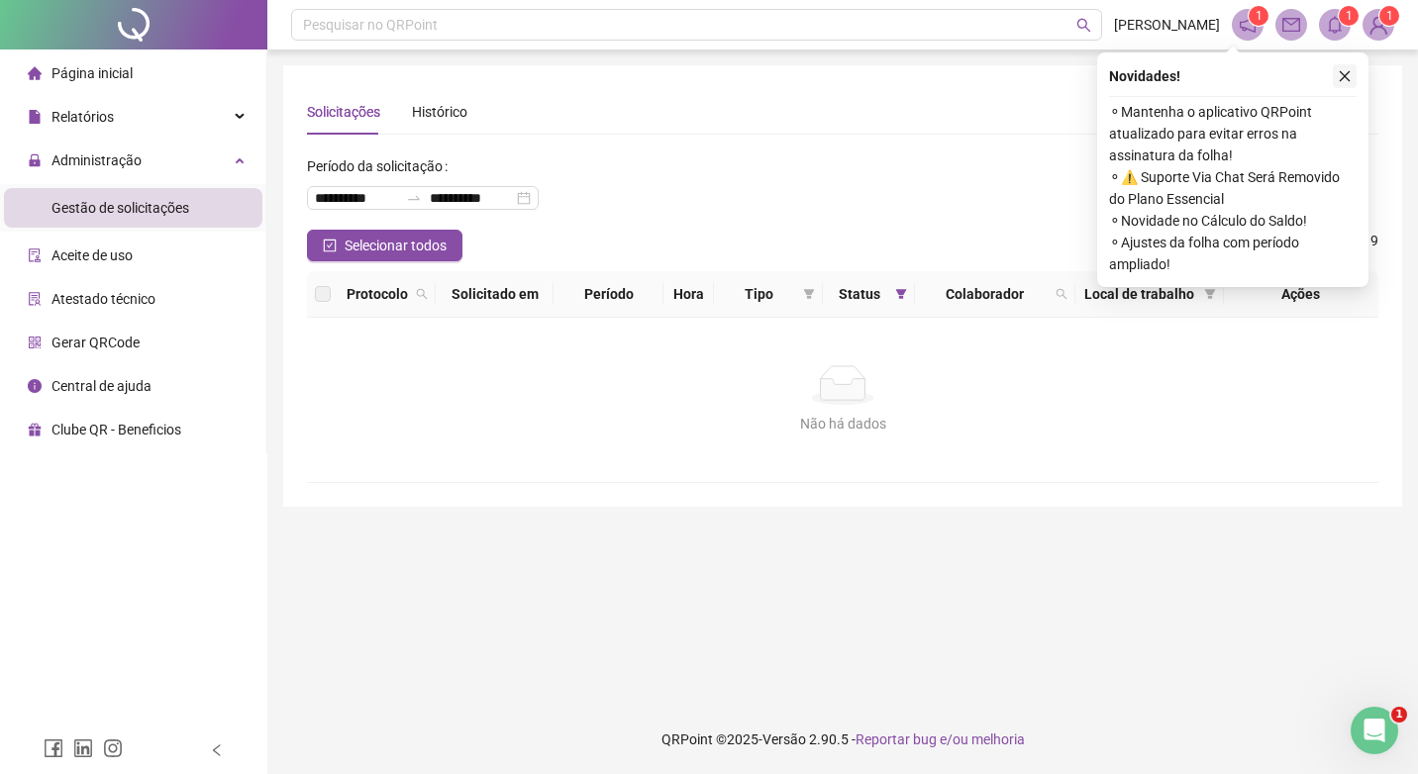
click at [1338, 75] on icon "close" at bounding box center [1345, 76] width 14 height 14
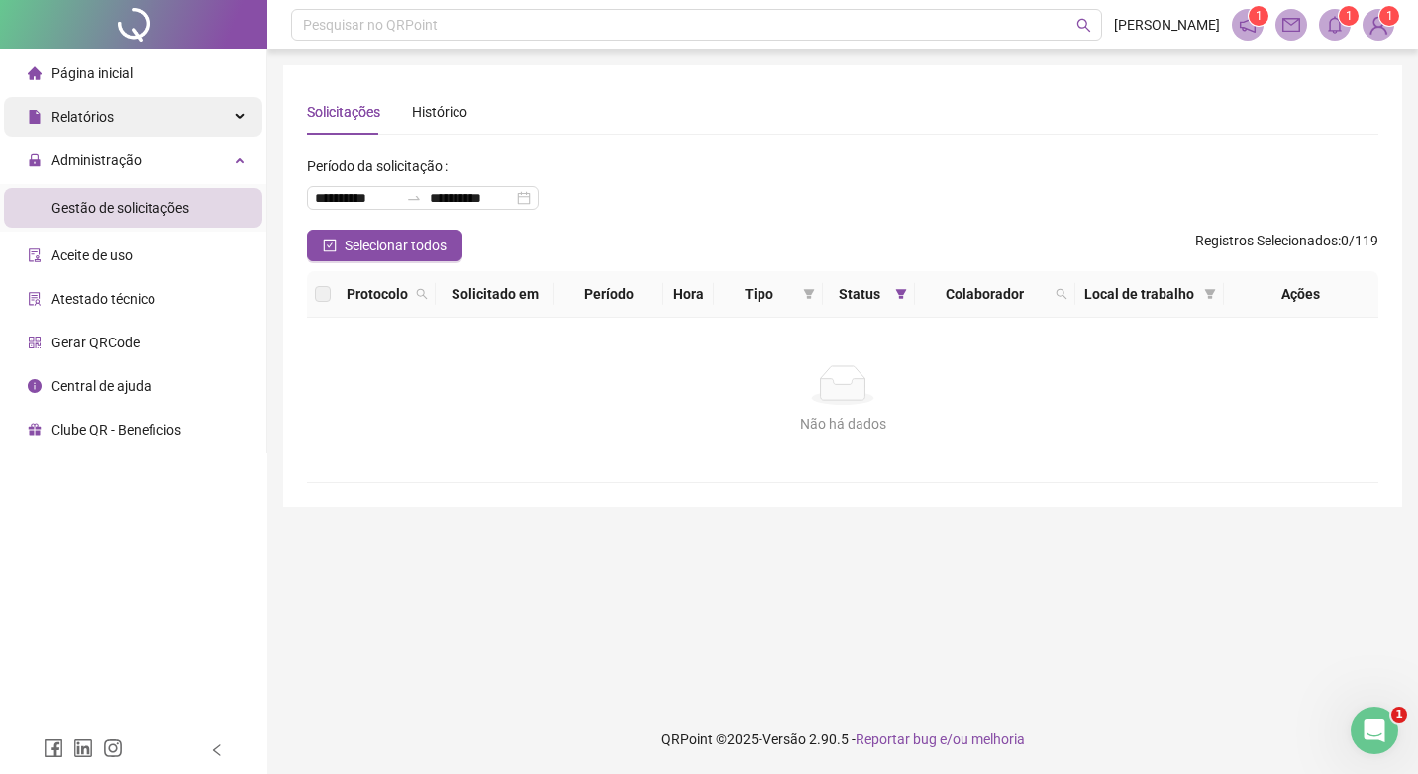
click at [76, 112] on span "Relatórios" at bounding box center [83, 117] width 62 height 16
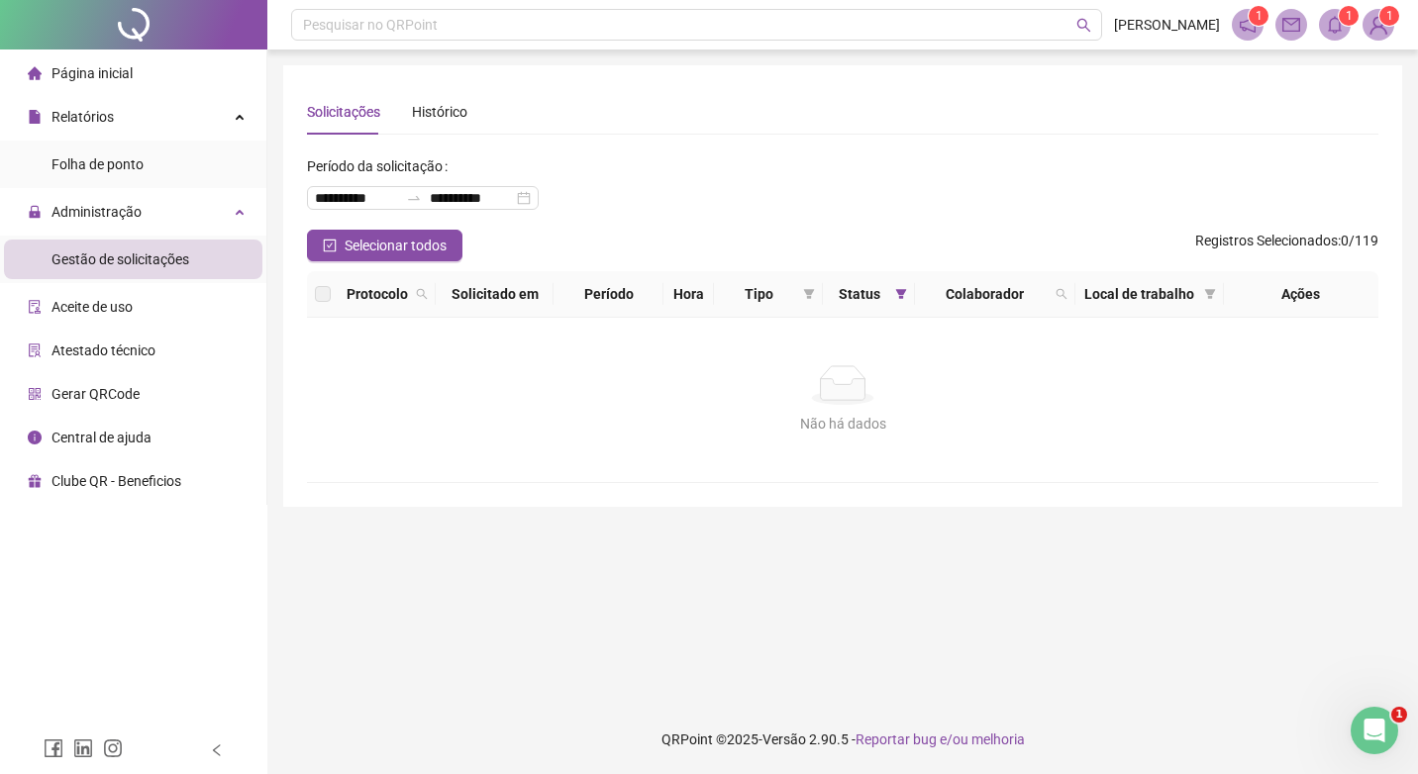
click at [134, 187] on ul "Folha de ponto" at bounding box center [133, 165] width 266 height 48
click at [144, 168] on span "Folha de ponto" at bounding box center [98, 164] width 92 height 16
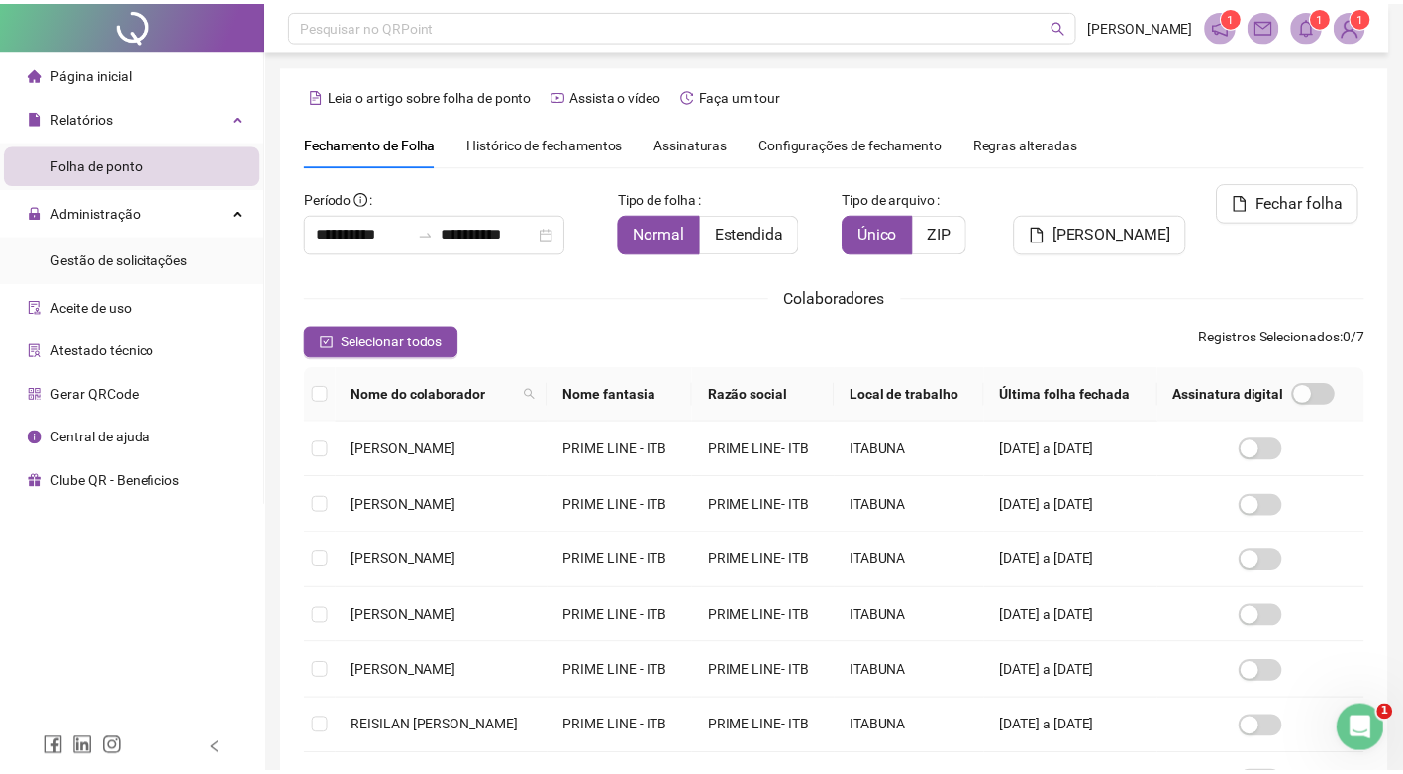
scroll to position [19, 0]
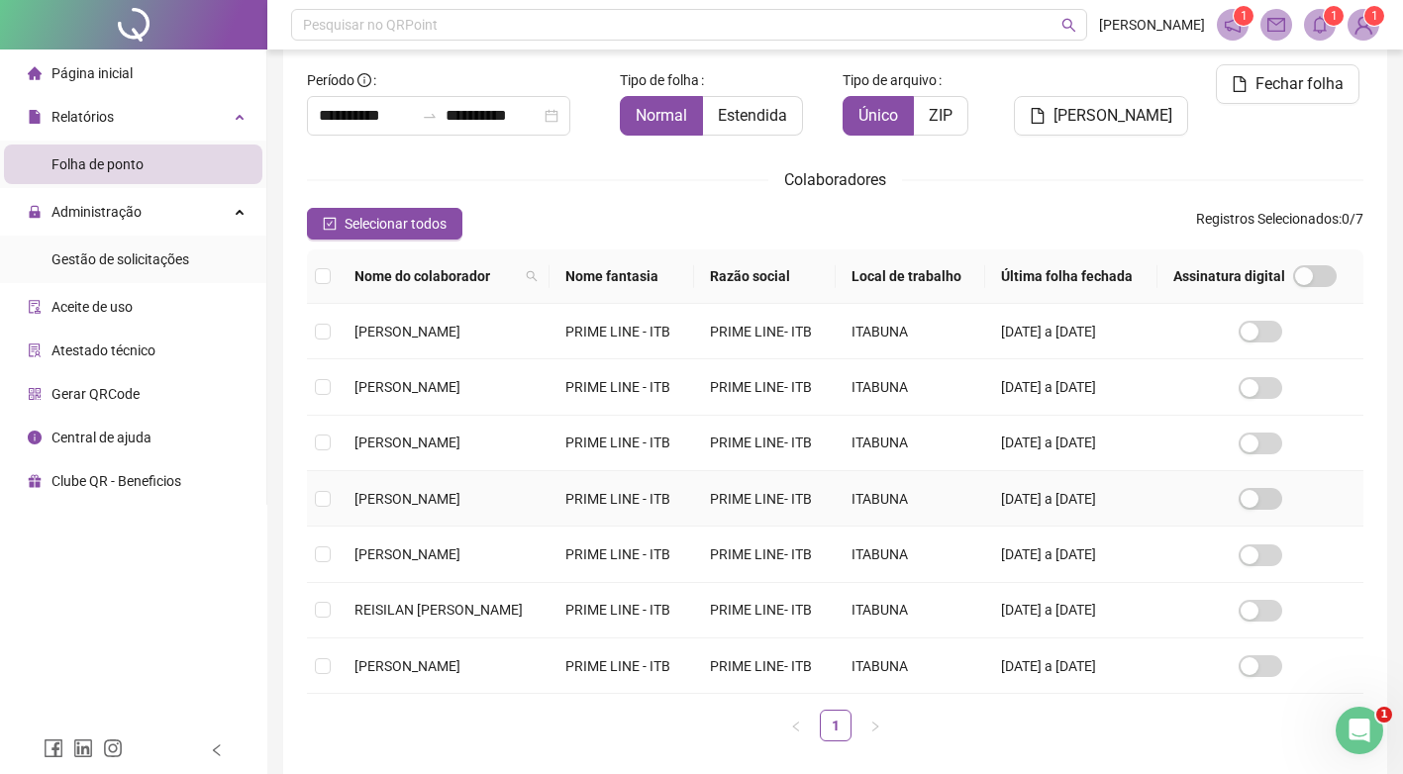
click at [338, 527] on td at bounding box center [323, 498] width 32 height 55
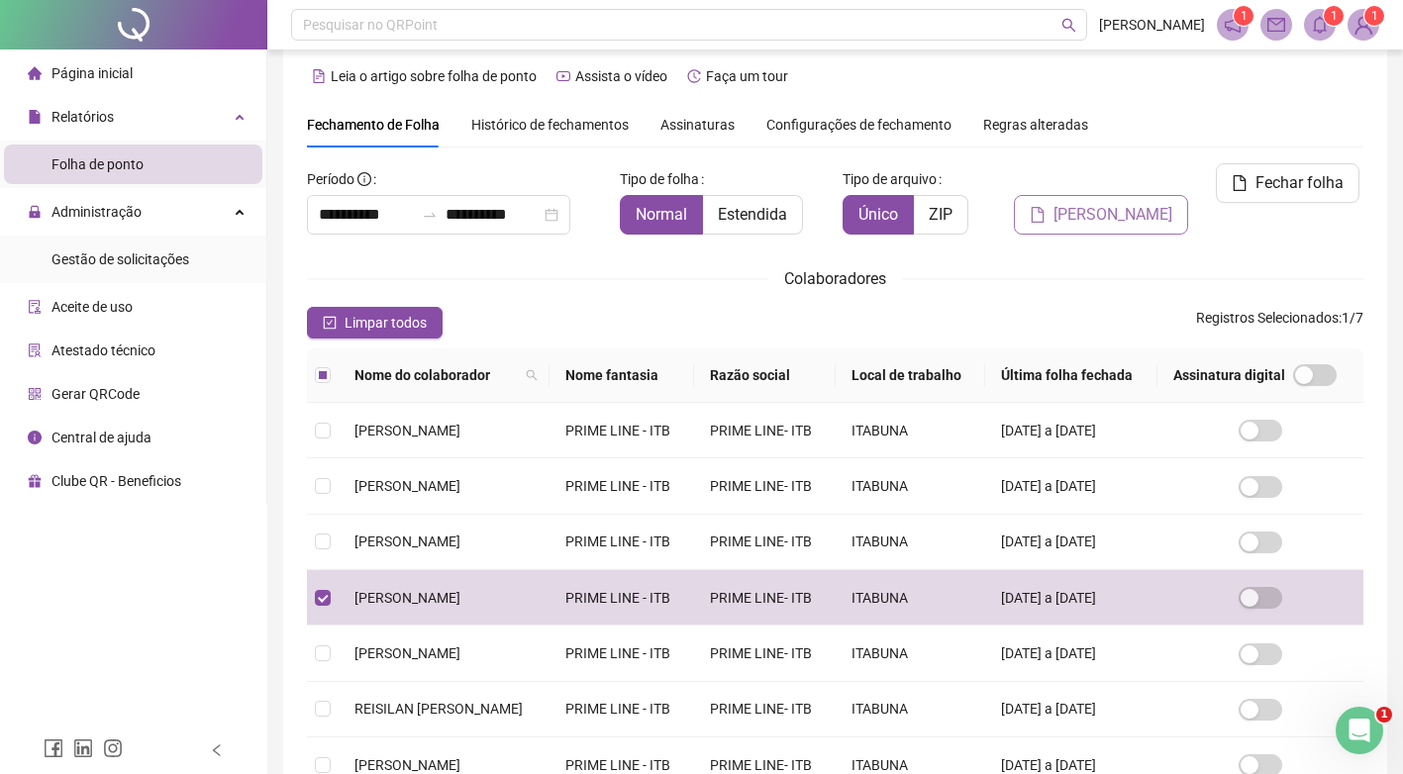
click at [1145, 203] on span "Gerar espelho" at bounding box center [1113, 215] width 119 height 24
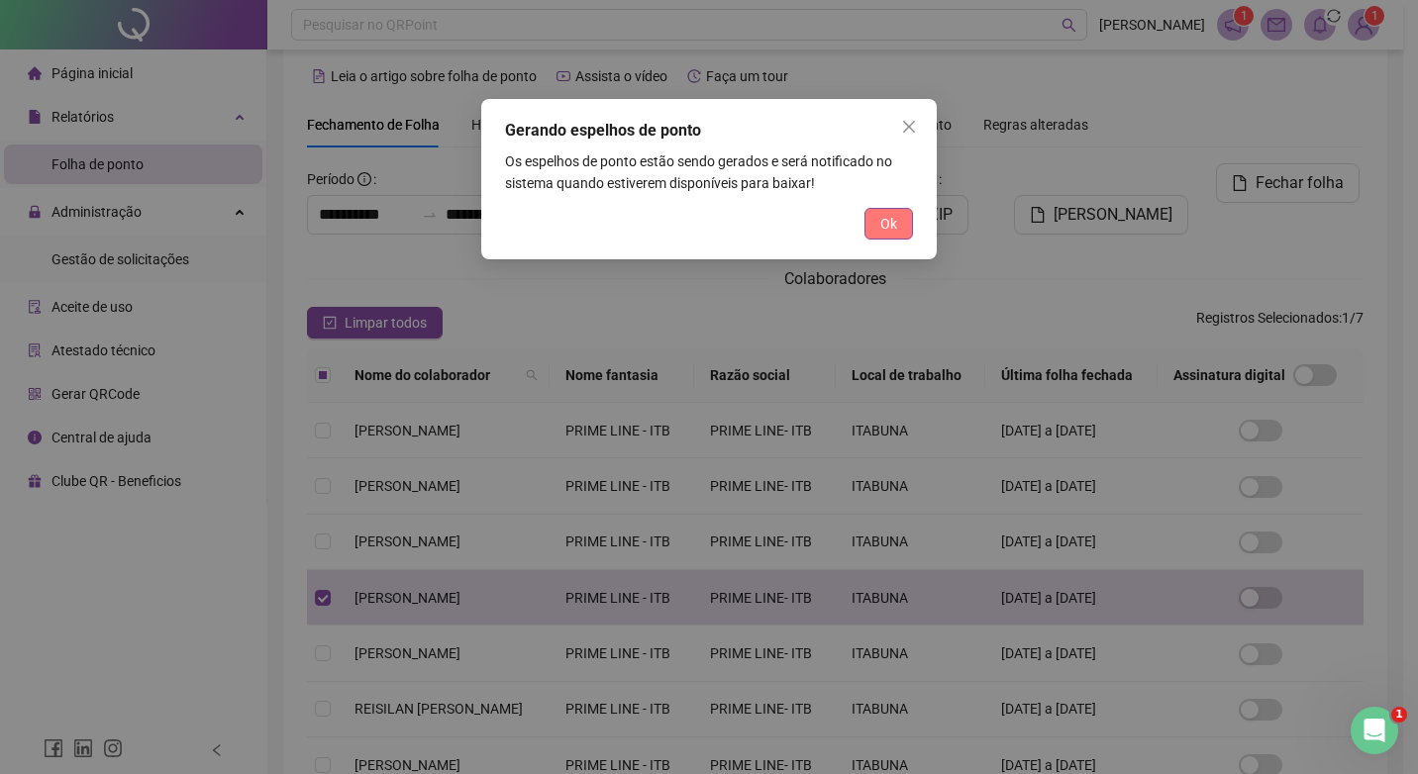
click at [898, 226] on button "Ok" at bounding box center [889, 224] width 49 height 32
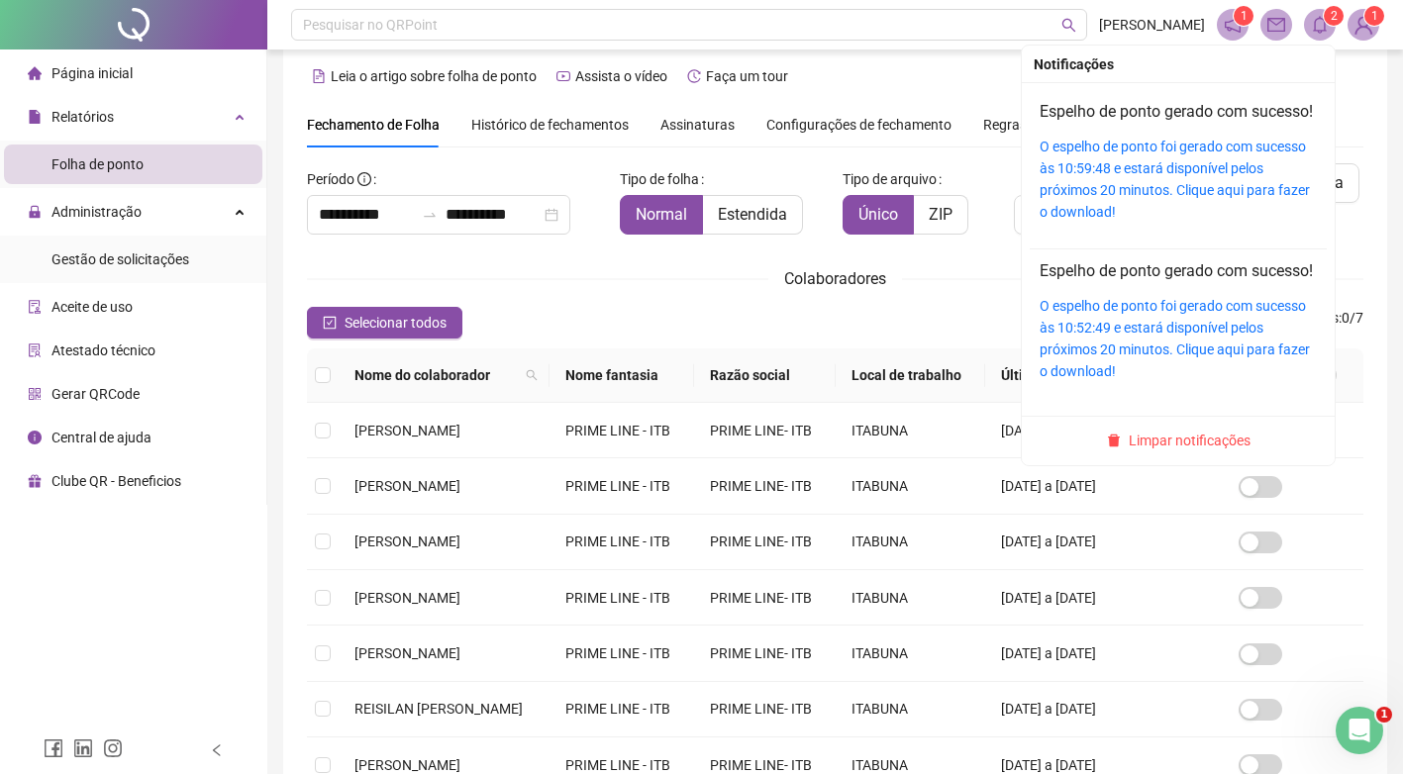
click at [1323, 19] on icon "bell" at bounding box center [1320, 25] width 14 height 18
click at [1242, 184] on link "O espelho de ponto foi gerado com sucesso às 10:59:48 e estará disponível pelos…" at bounding box center [1175, 179] width 270 height 81
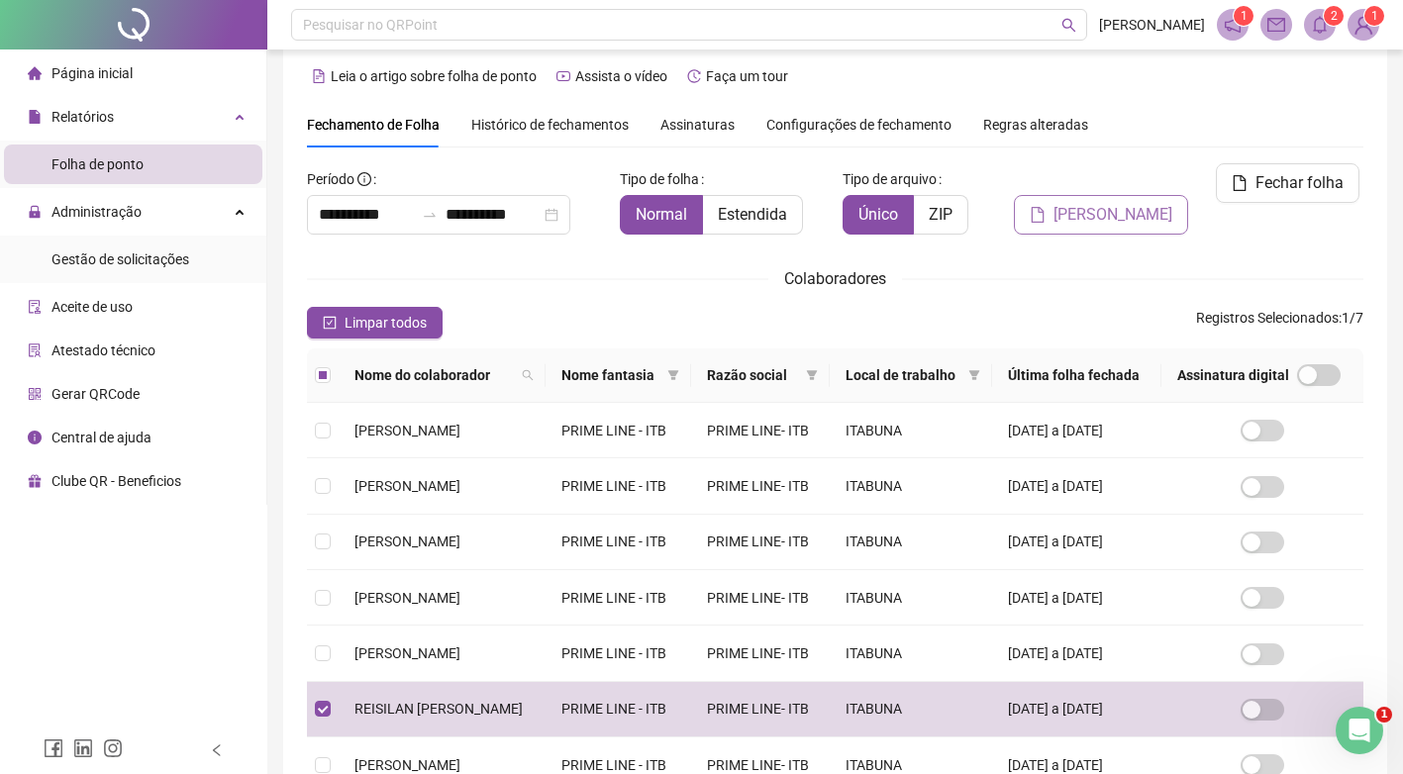
click at [1112, 203] on span "Gerar espelho" at bounding box center [1113, 215] width 119 height 24
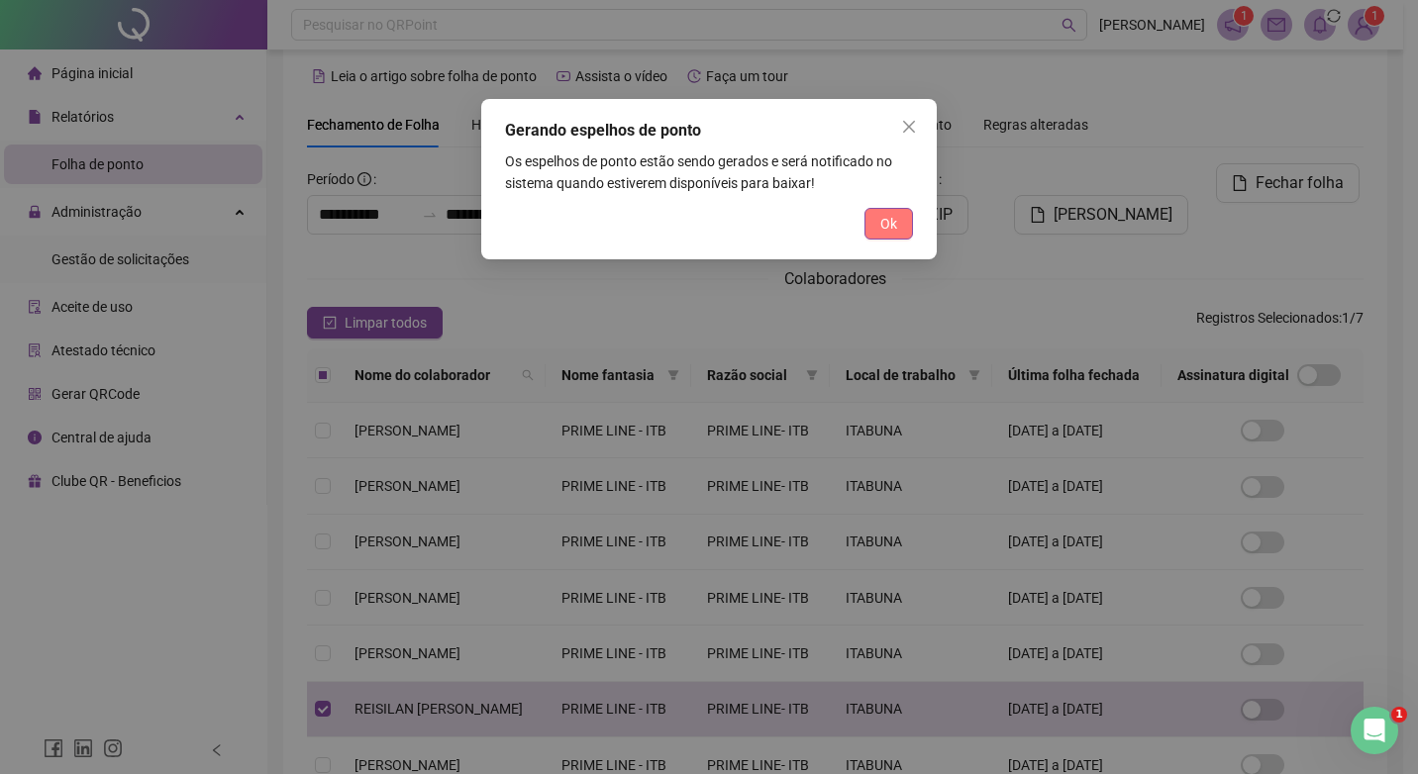
click at [899, 224] on button "Ok" at bounding box center [889, 224] width 49 height 32
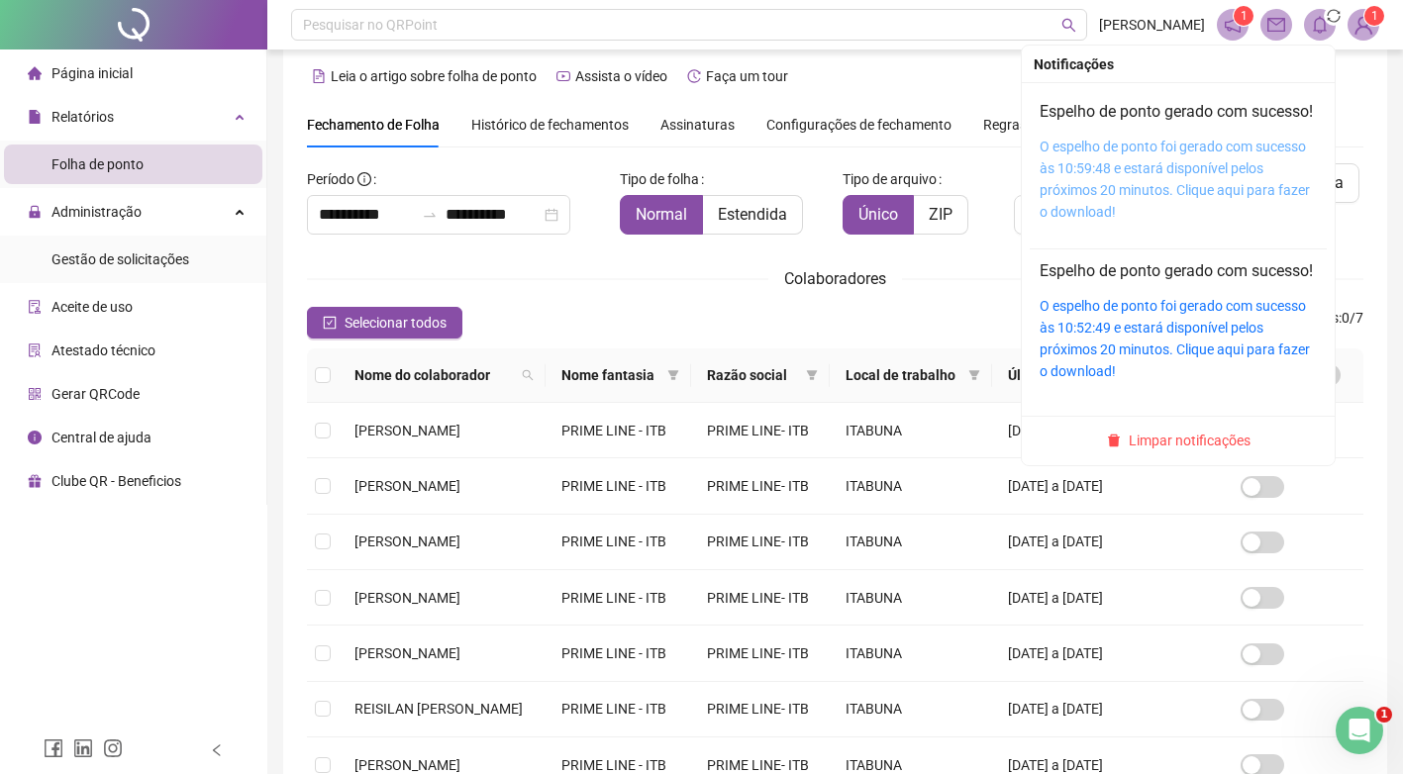
click at [1184, 177] on link "O espelho de ponto foi gerado com sucesso às 10:59:48 e estará disponível pelos…" at bounding box center [1175, 179] width 270 height 81
